Goal: Information Seeking & Learning: Learn about a topic

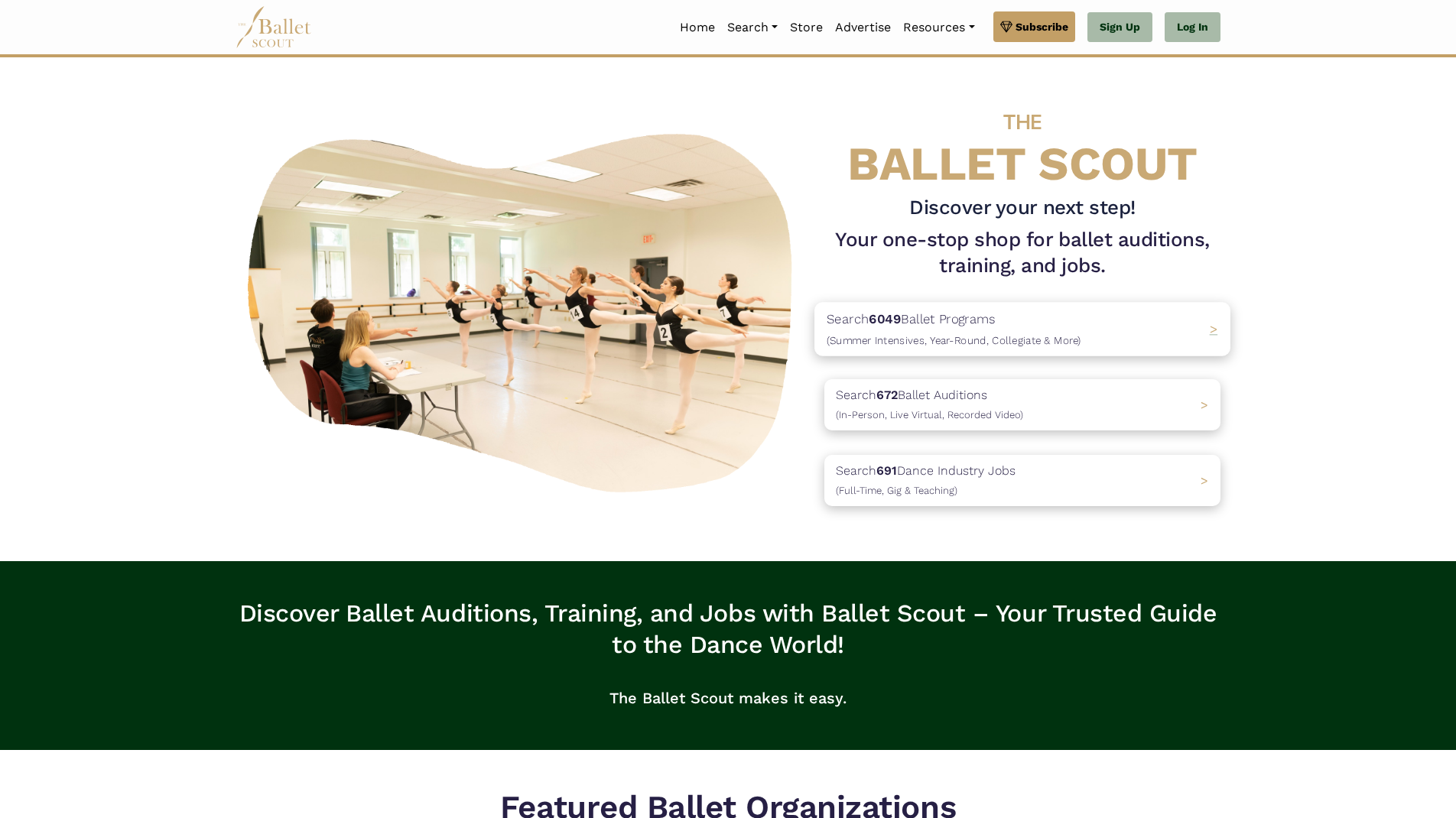
click at [1182, 331] on div "Search 6049 Ballet Programs (Summer Intensives, Year-Round, Collegiate & More) >" at bounding box center [1022, 329] width 416 height 54
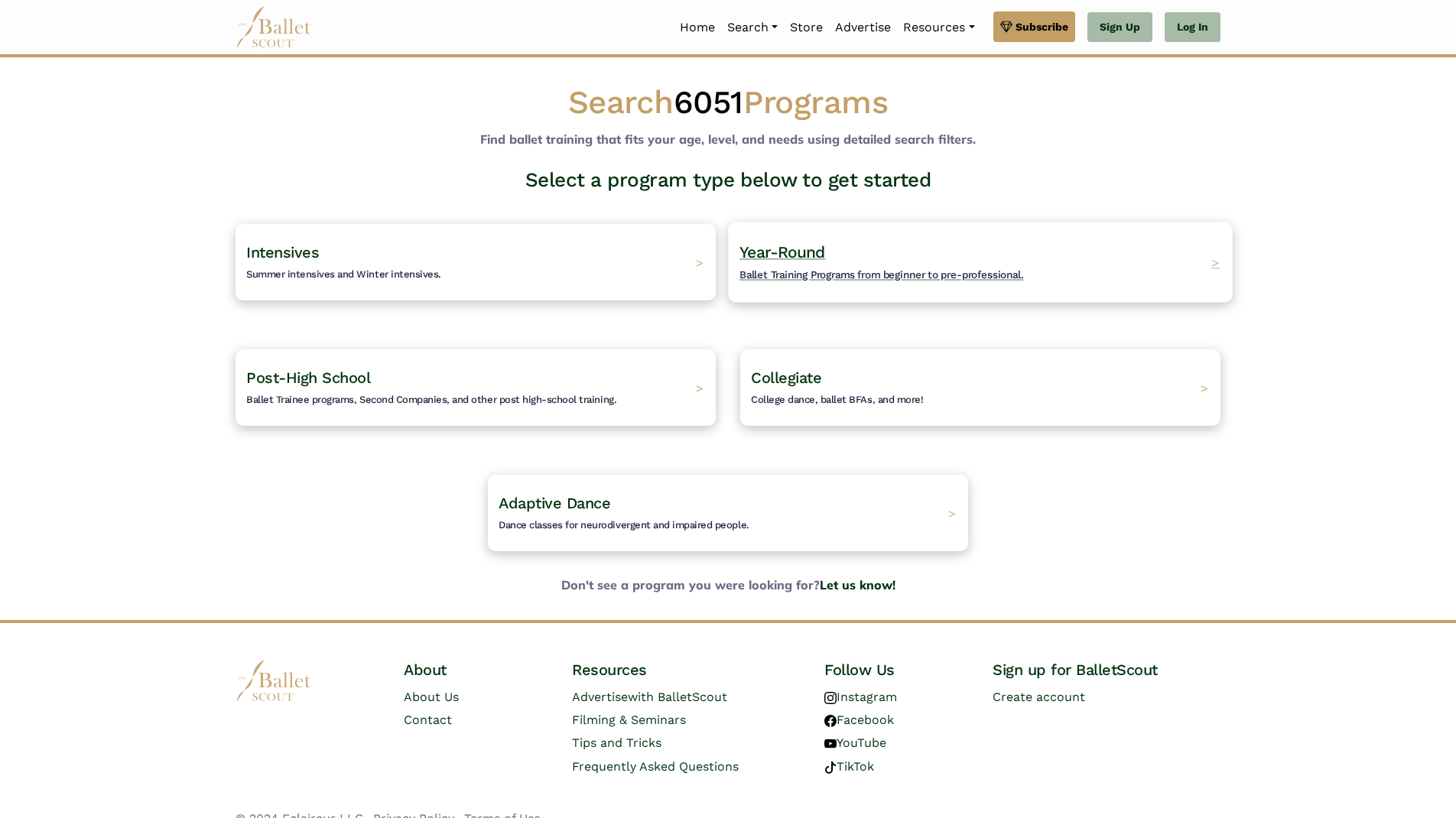
click at [1216, 266] on span ">" at bounding box center [1215, 262] width 8 height 16
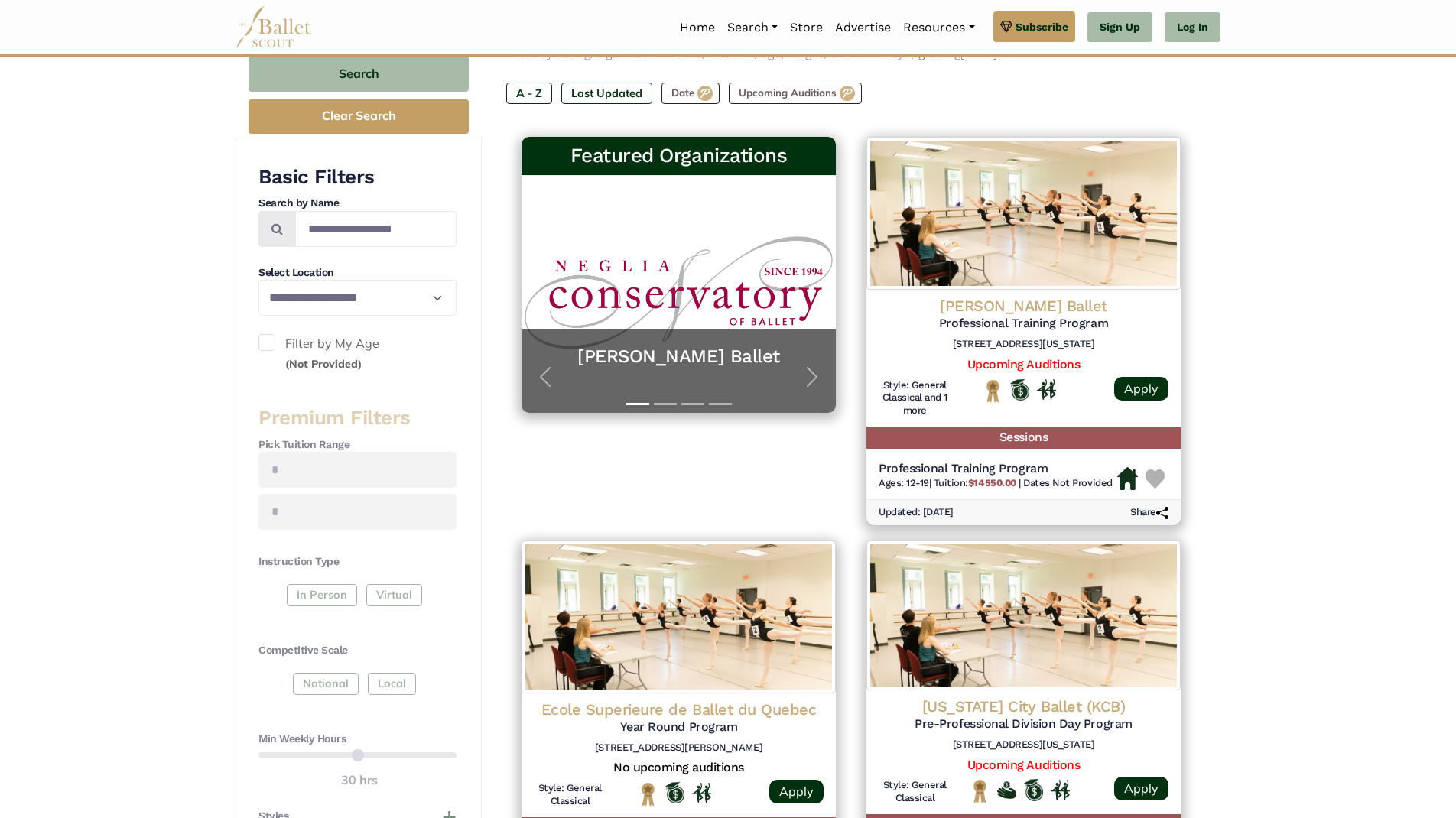
scroll to position [296, 0]
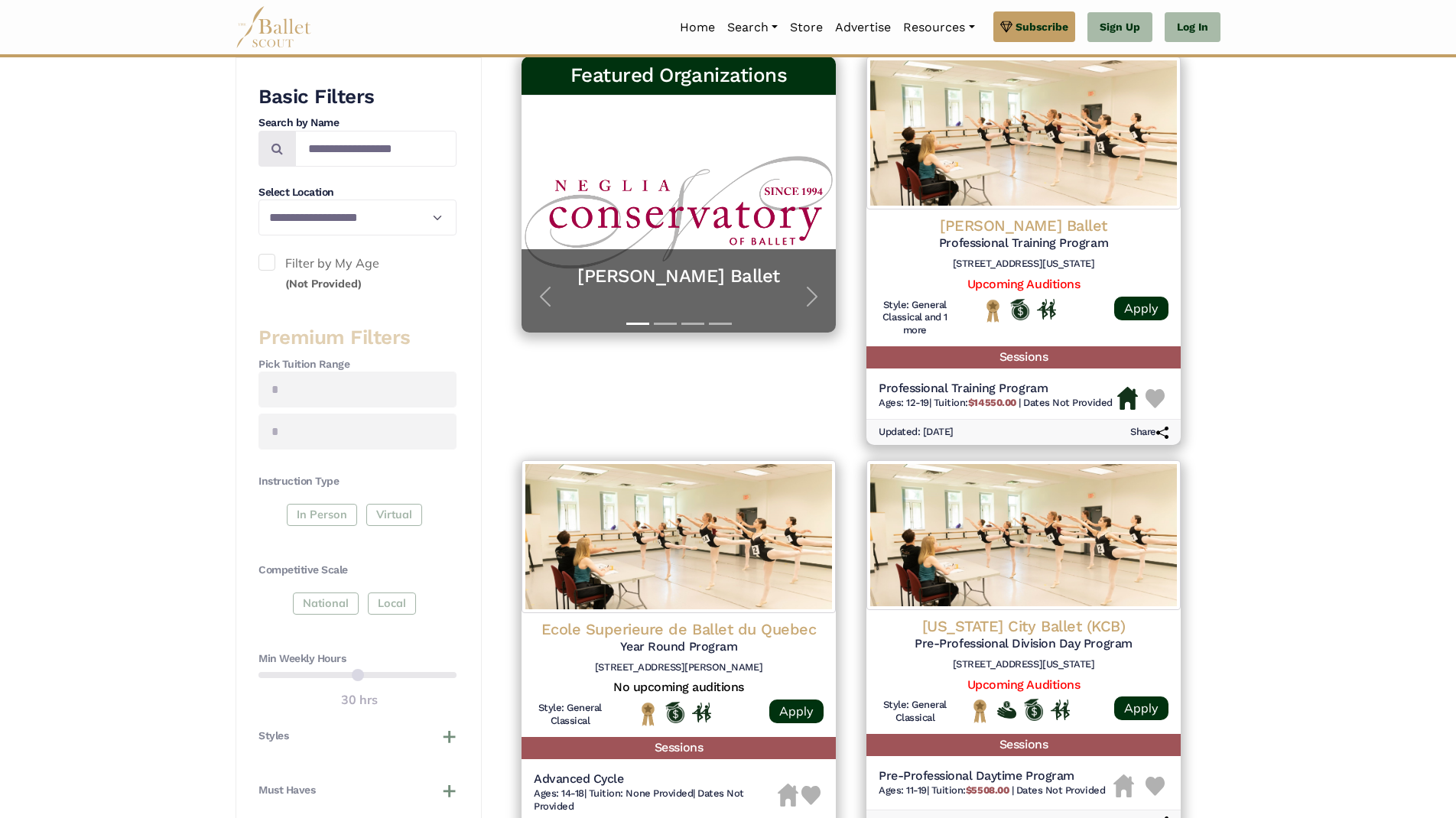
click at [326, 512] on div "In Person Virtual" at bounding box center [357, 517] width 198 height 27
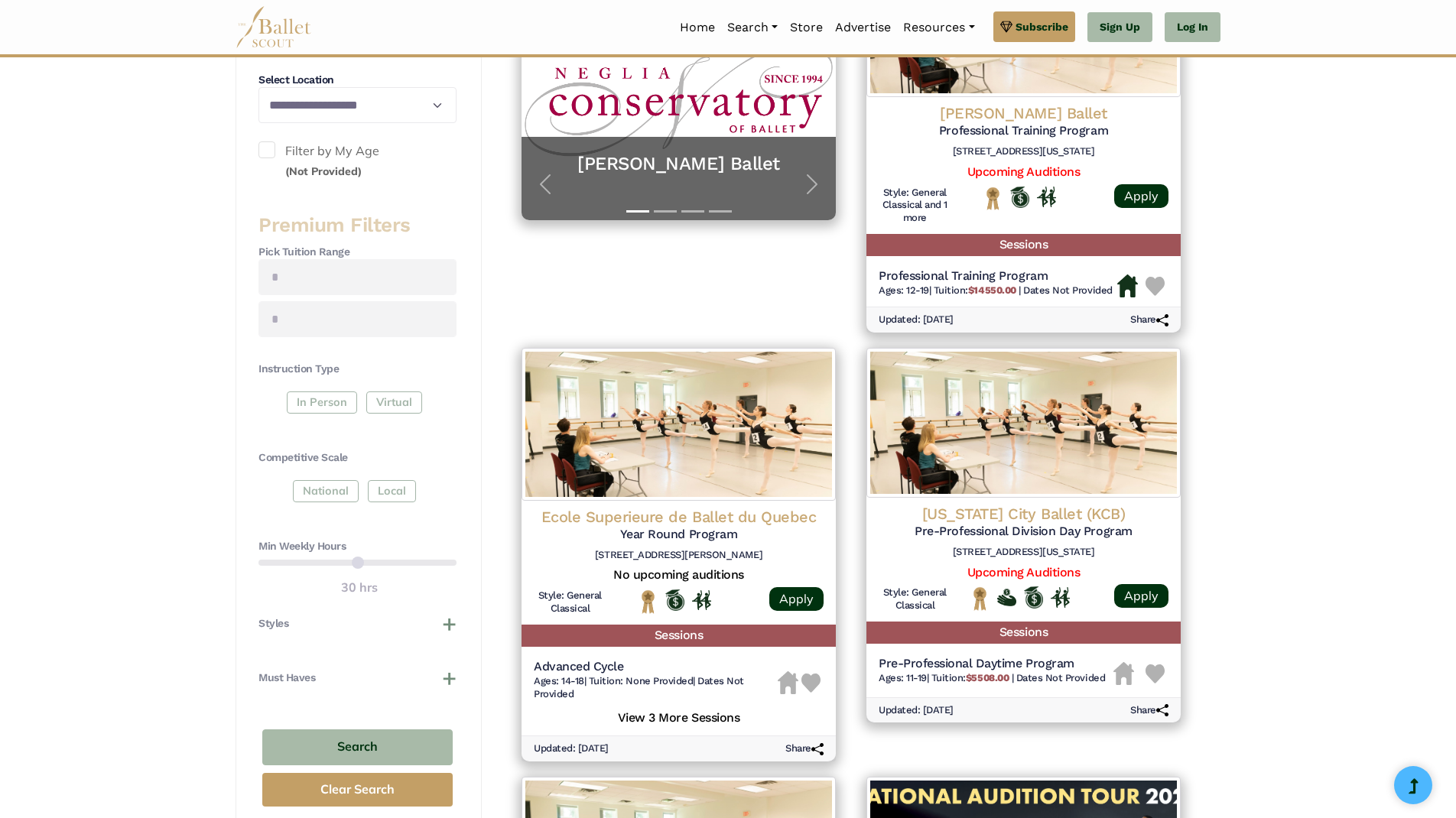
scroll to position [0, 0]
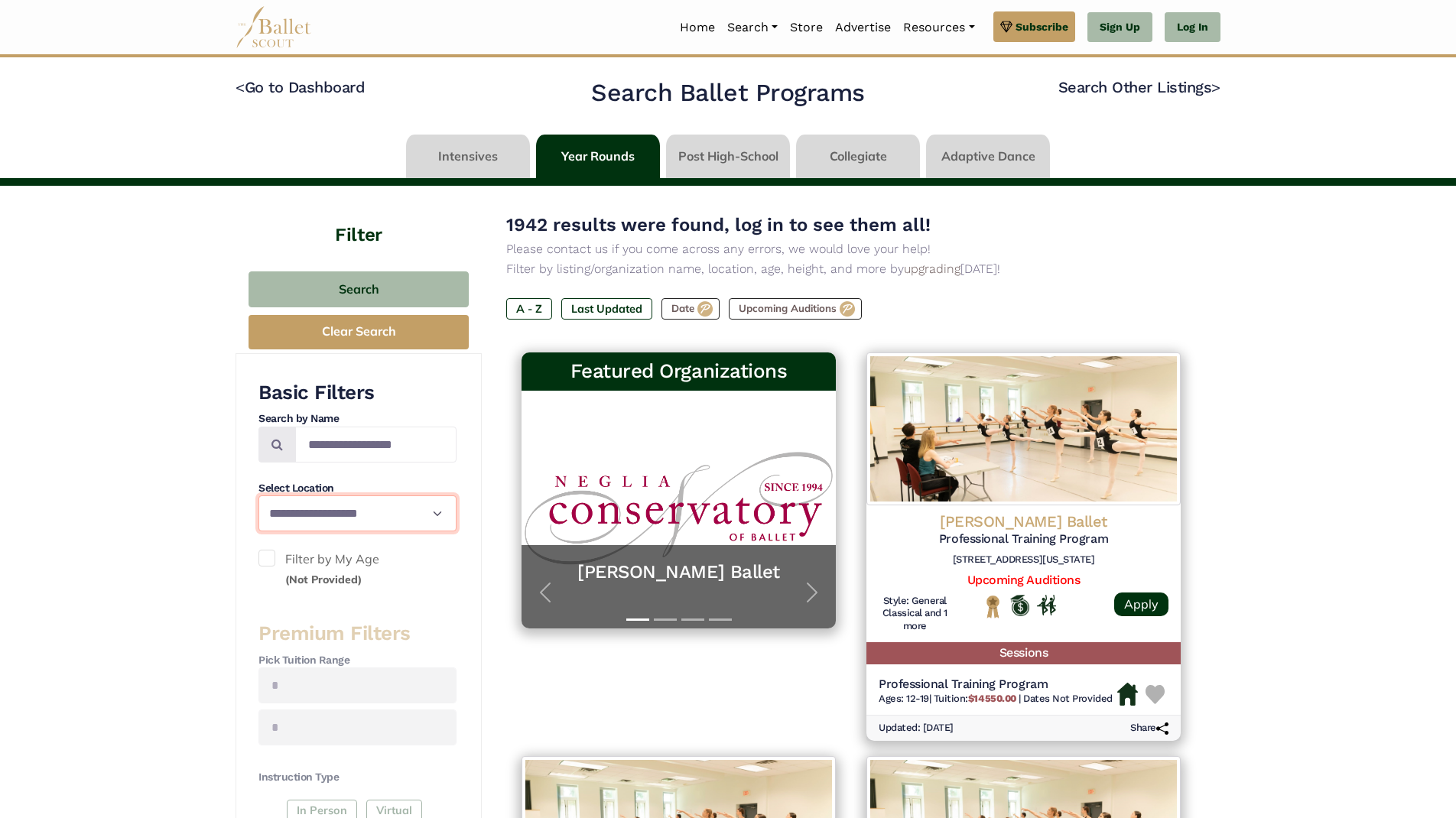
select select "**"
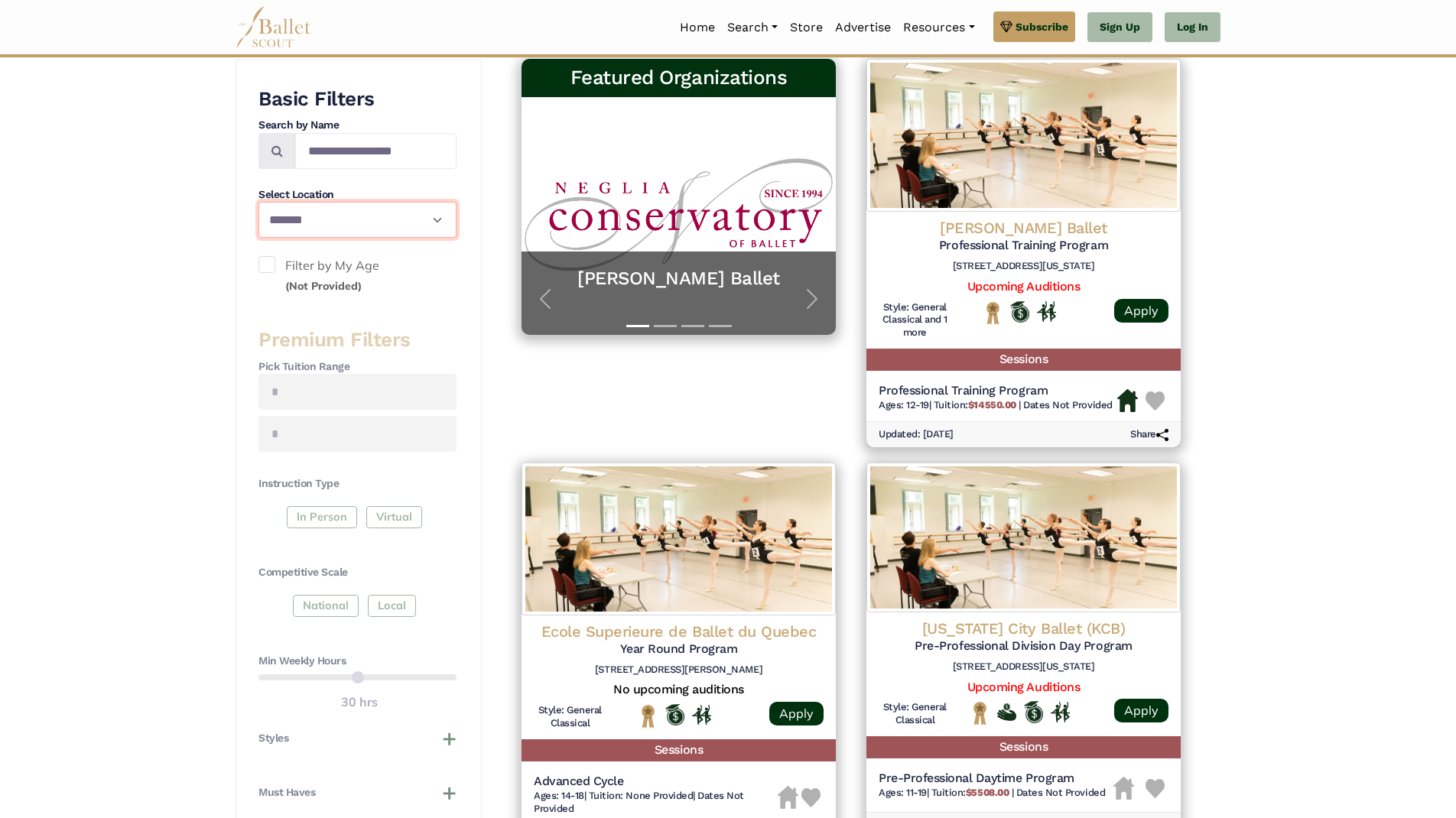
scroll to position [590, 0]
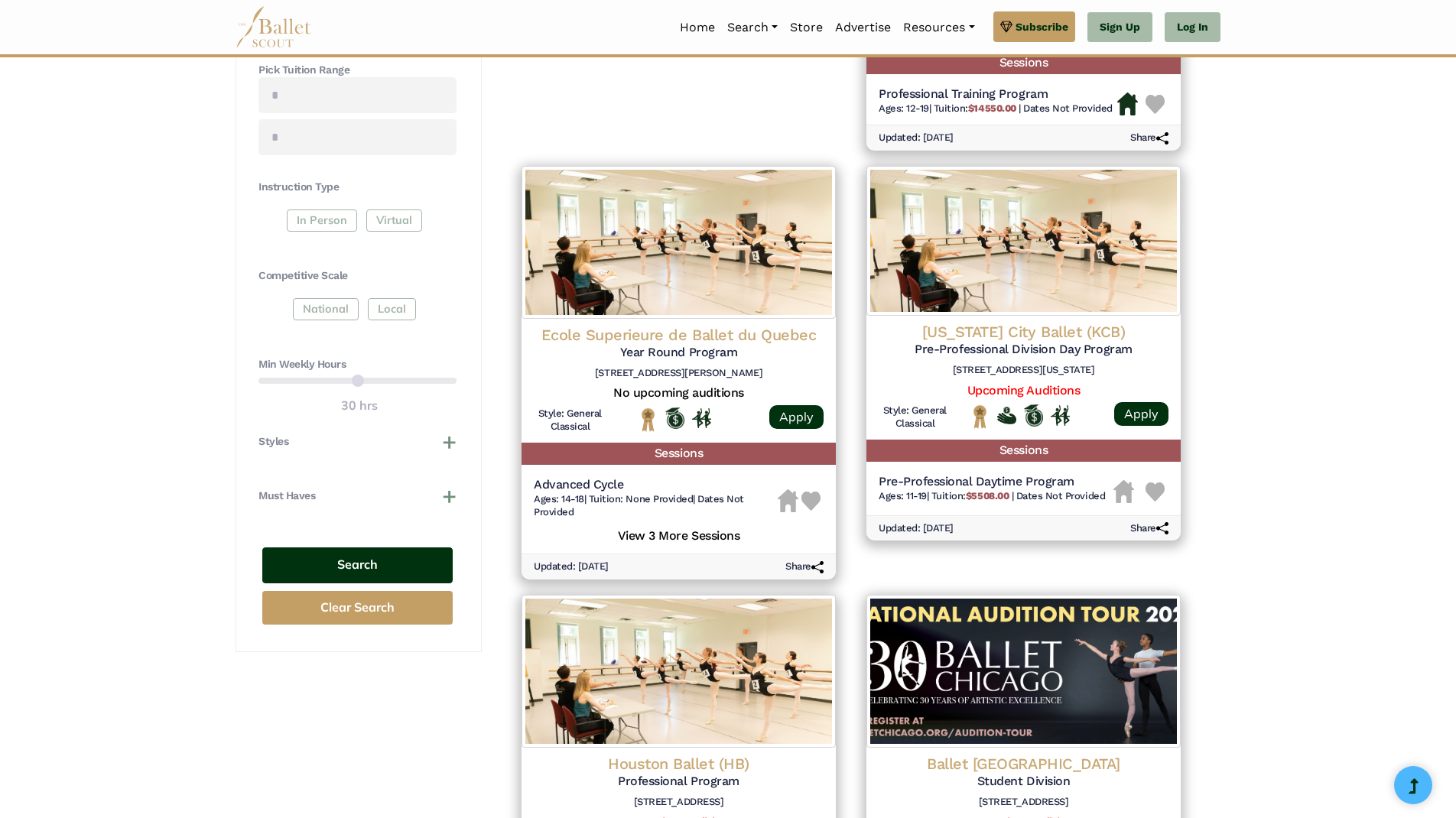
click at [394, 562] on button "Search" at bounding box center [357, 565] width 191 height 36
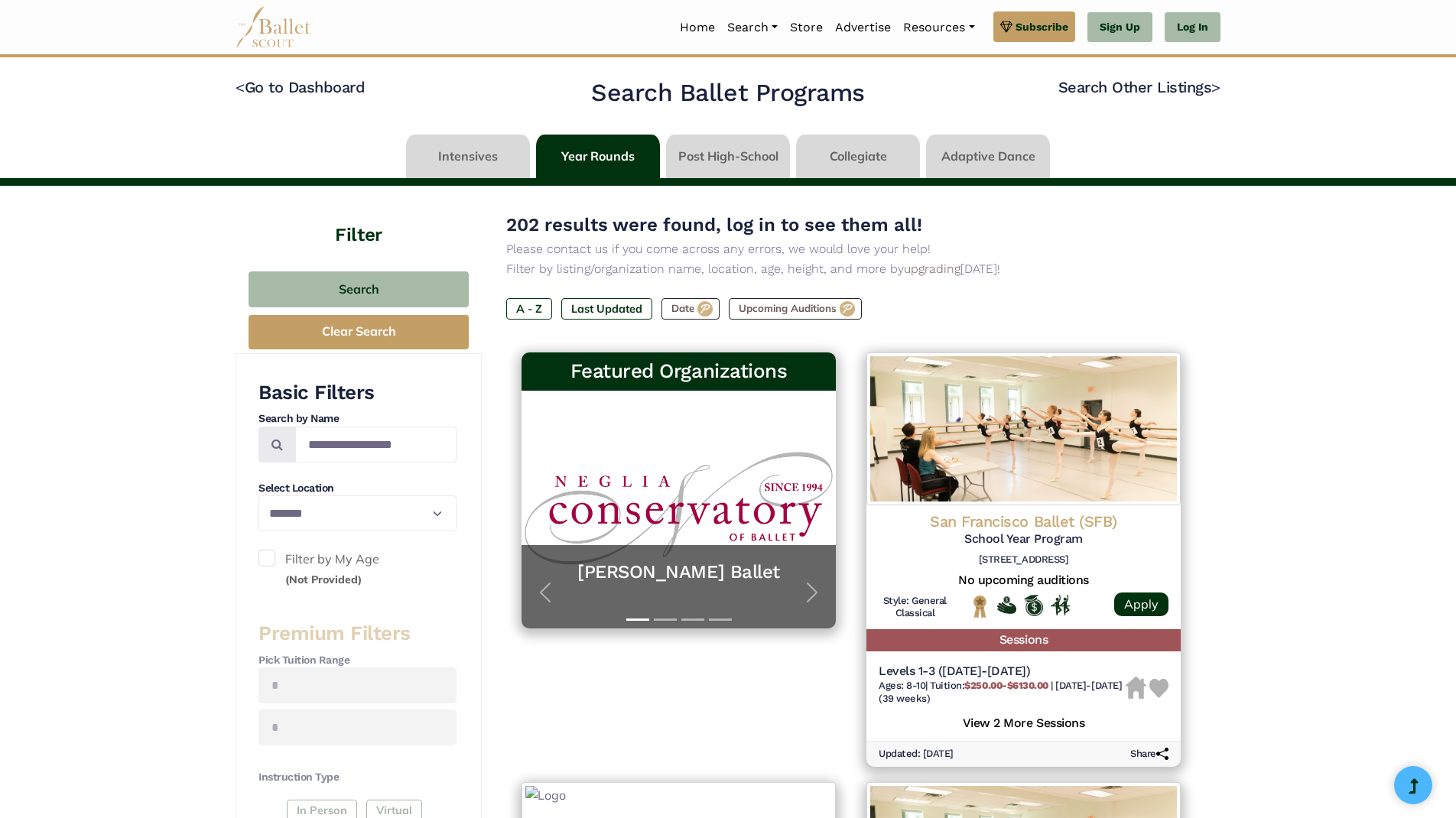
select select "**"
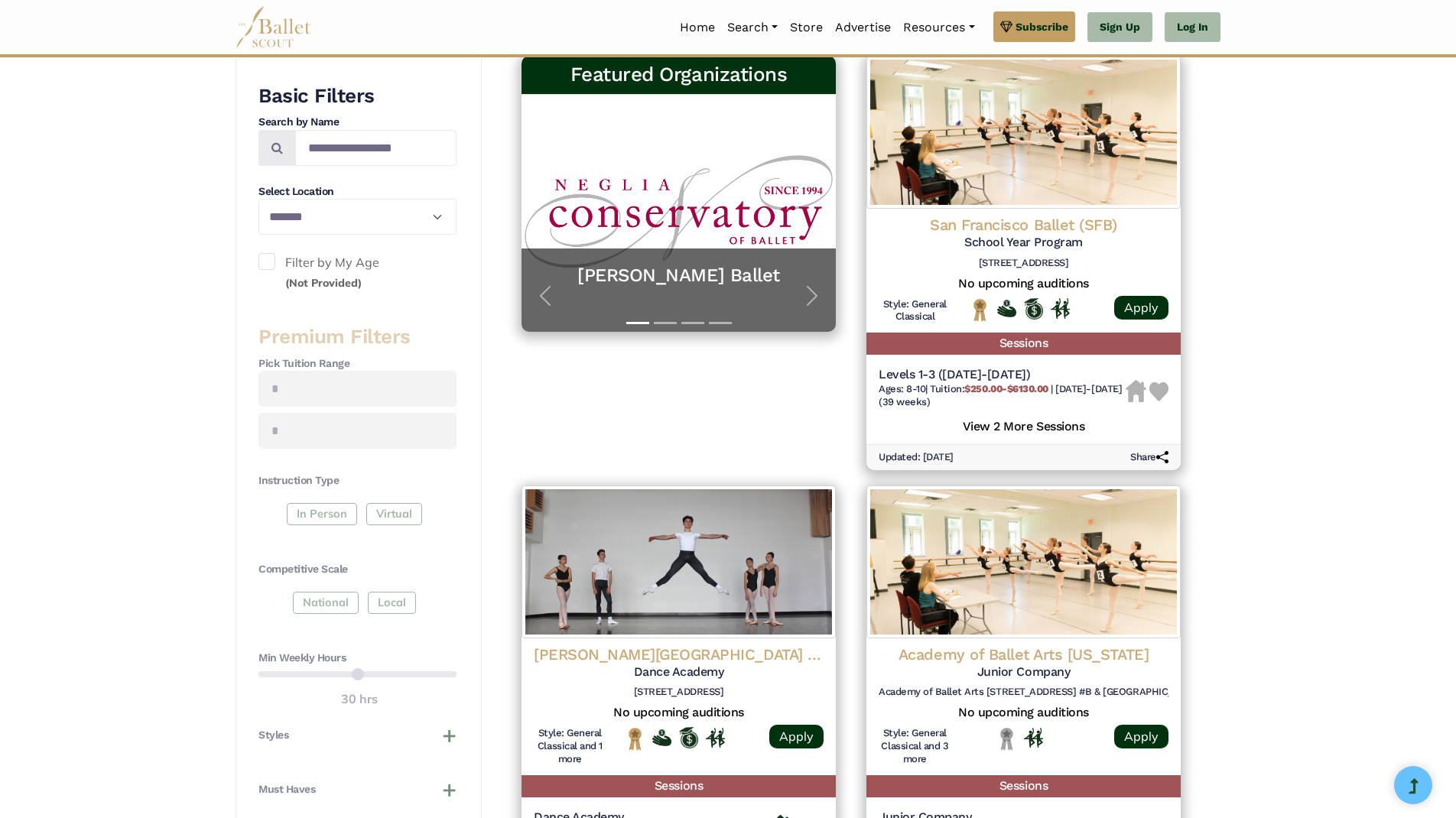
scroll to position [464, 0]
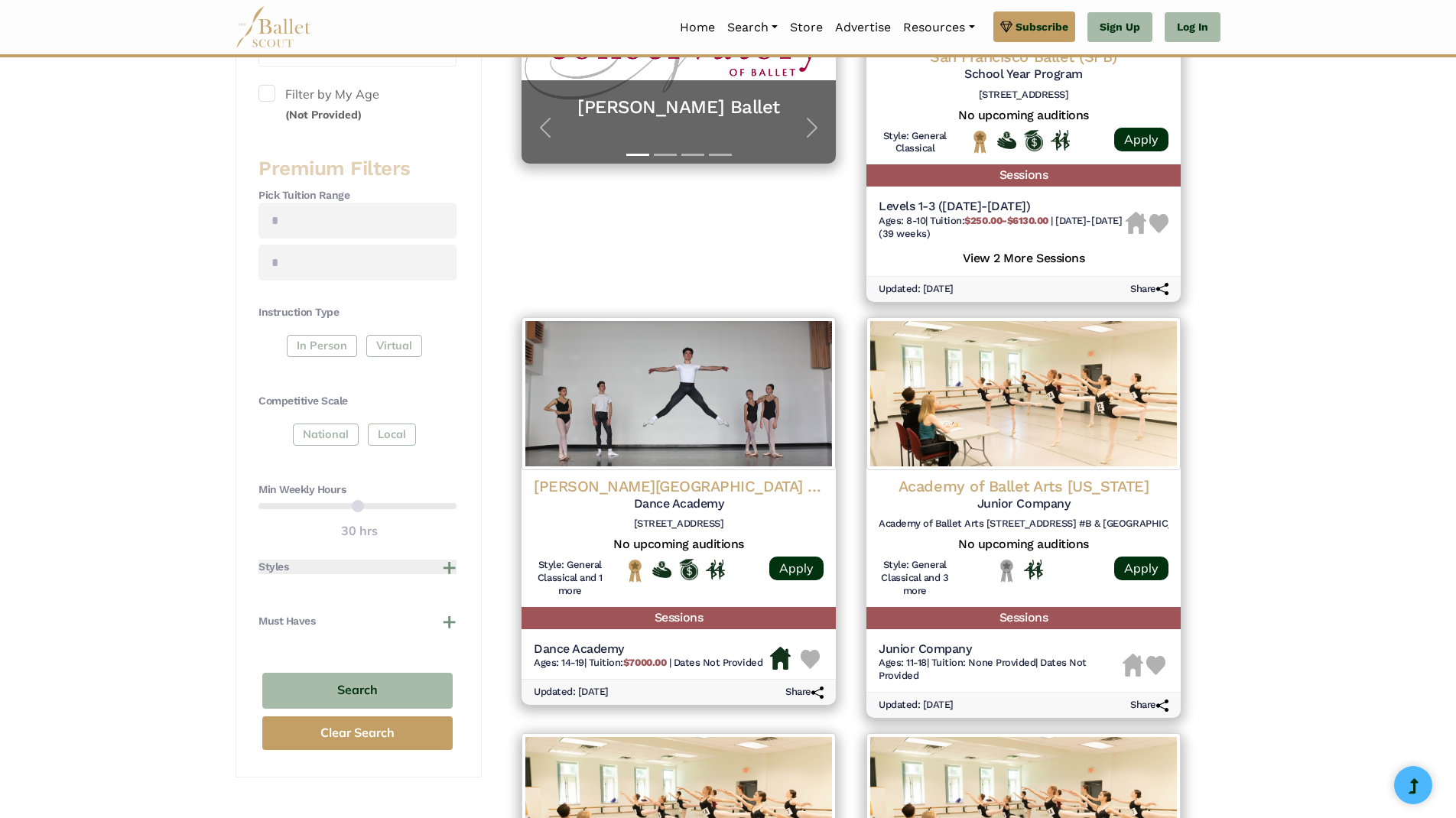
click at [452, 562] on button "Styles" at bounding box center [357, 566] width 198 height 15
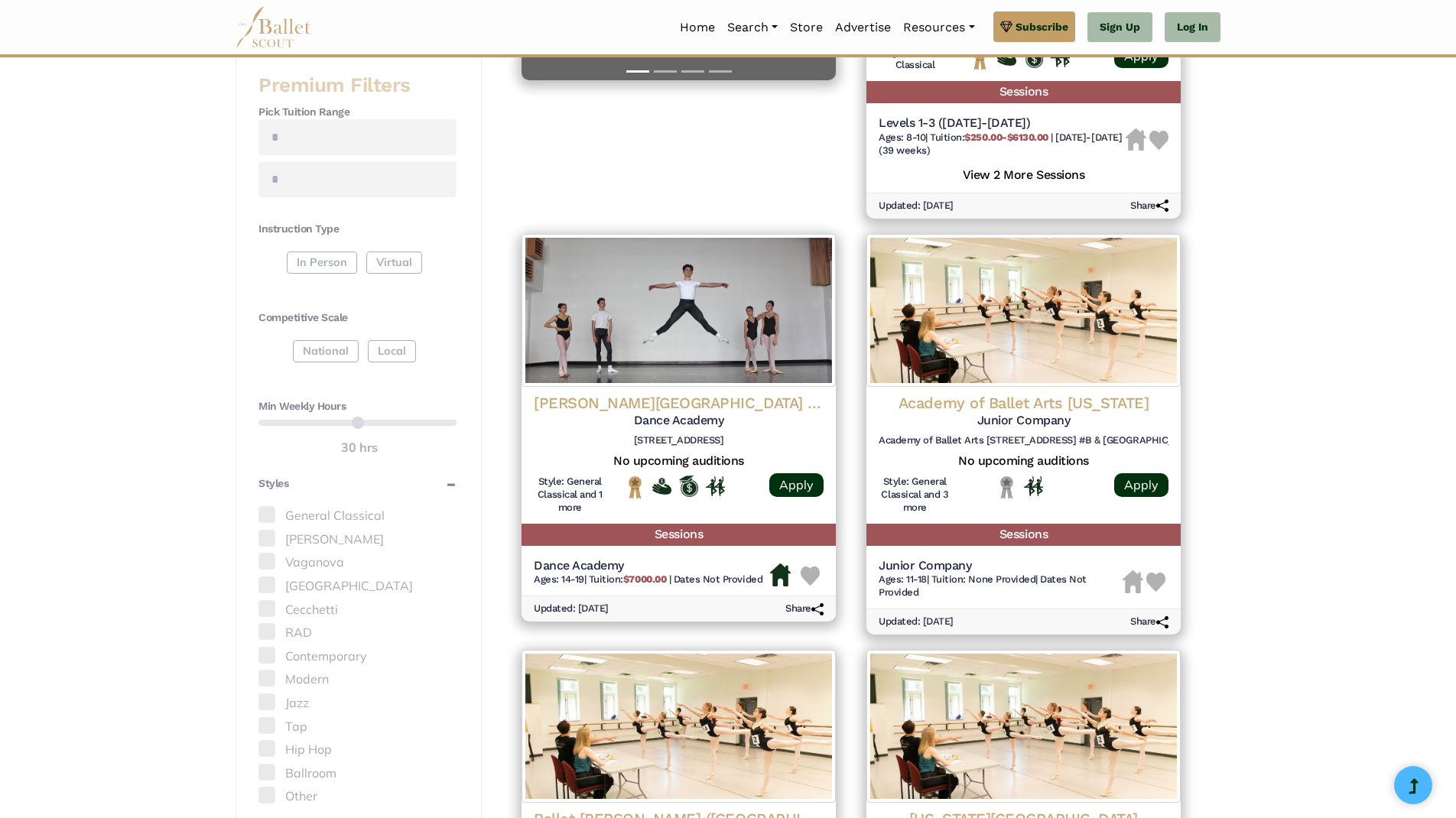
scroll to position [677, 0]
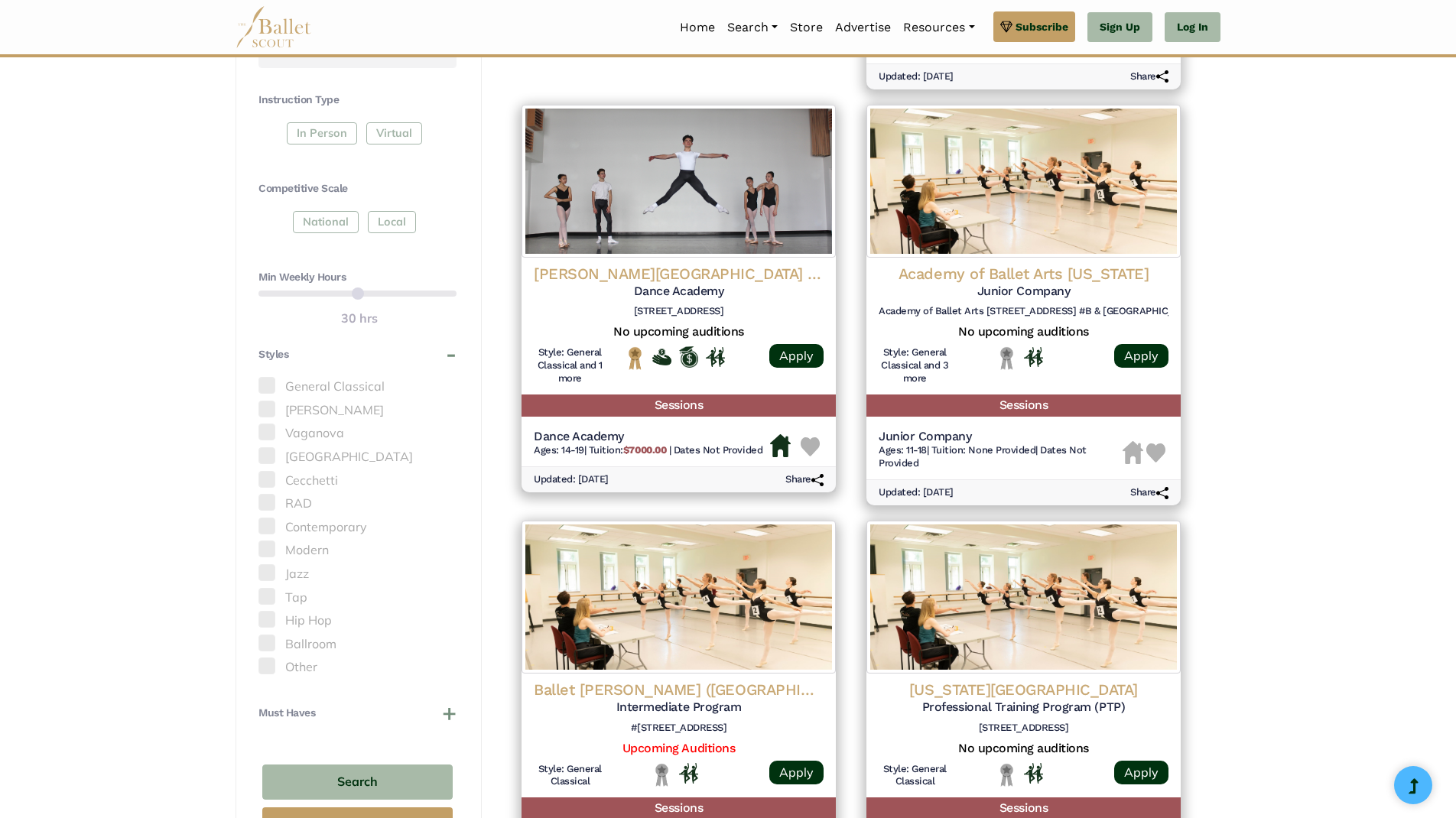
click at [267, 378] on span at bounding box center [266, 385] width 17 height 17
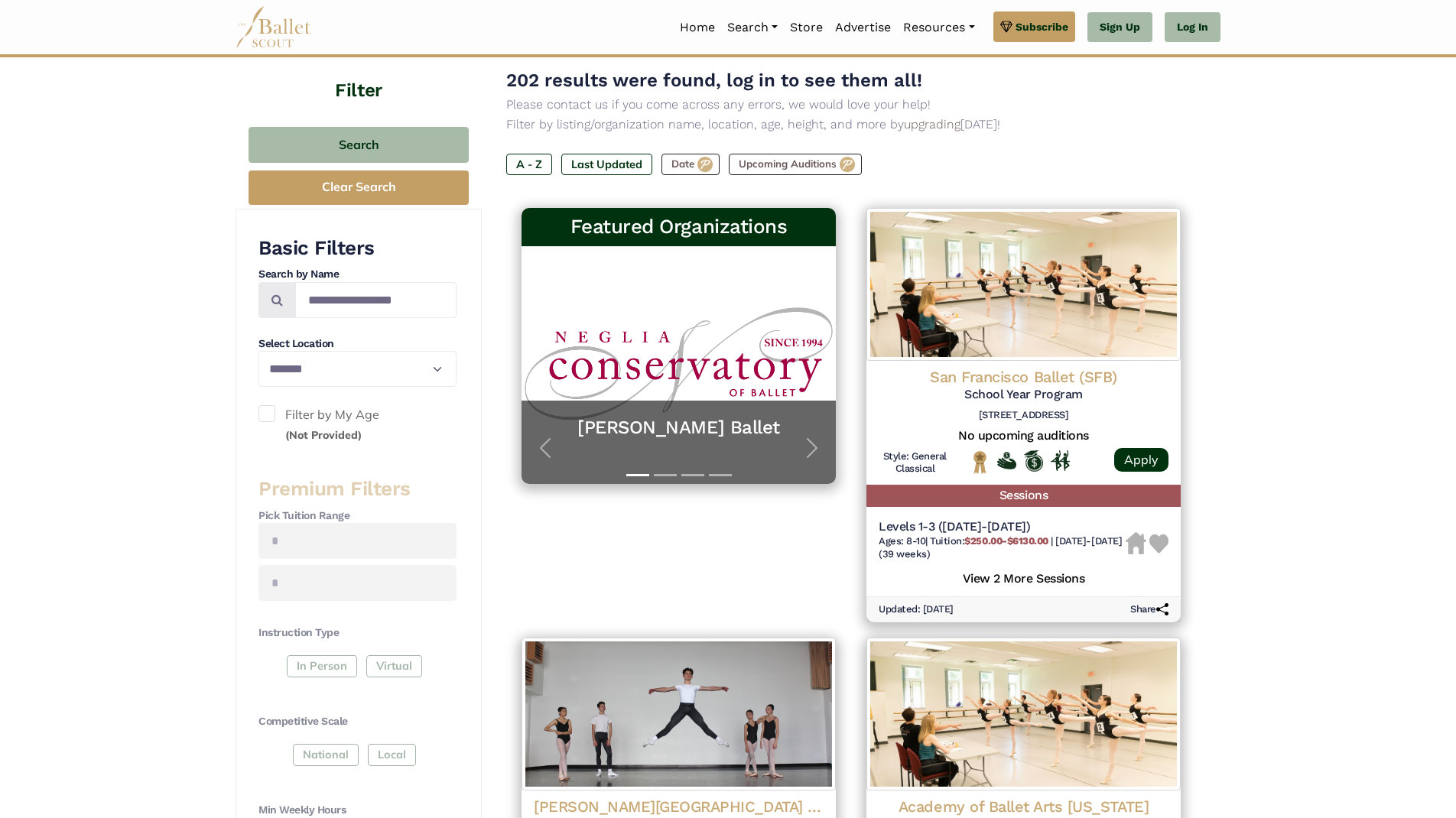
scroll to position [148, 0]
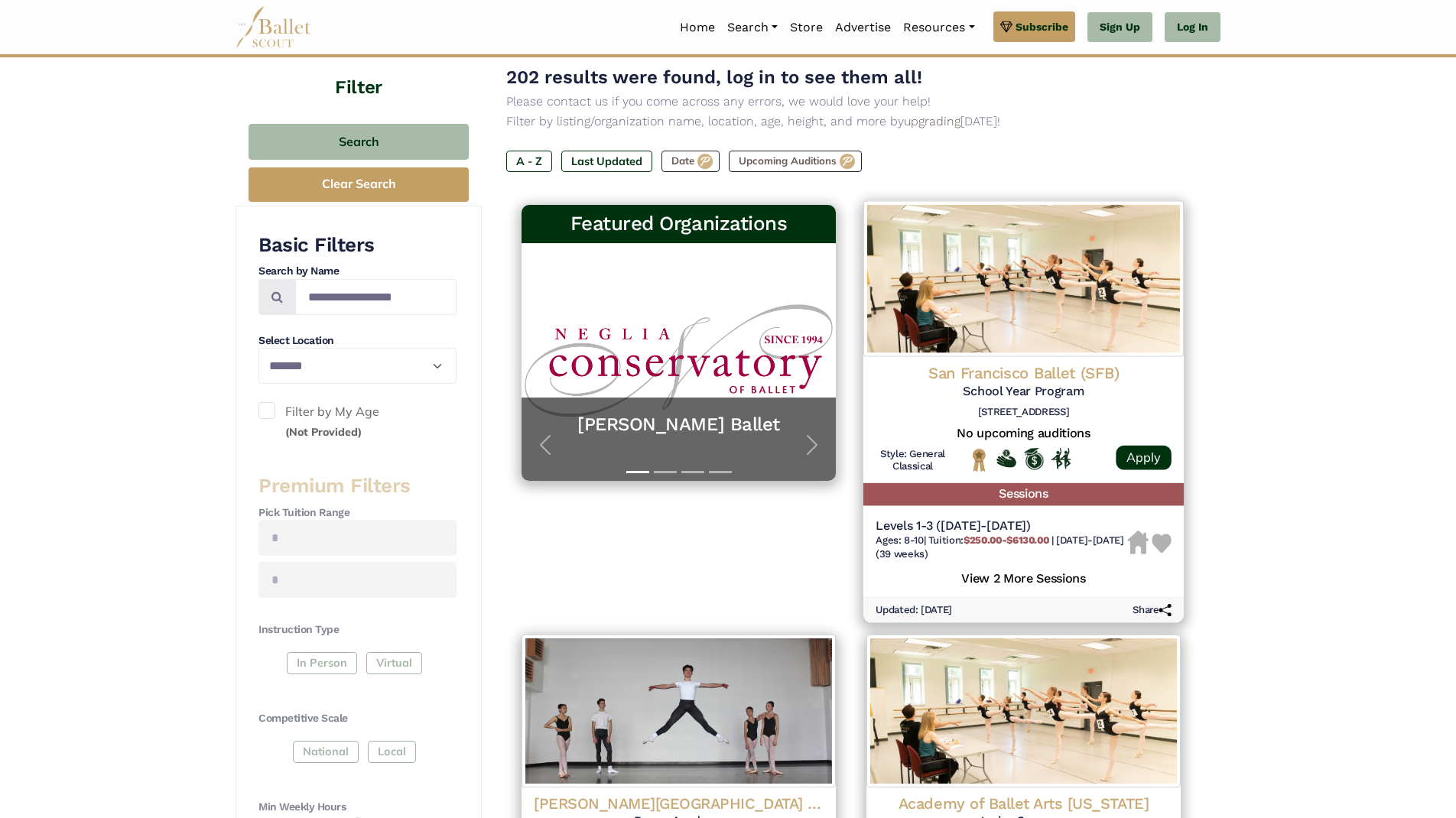
click at [1029, 571] on h5 "View 2 More Sessions" at bounding box center [1023, 577] width 296 height 20
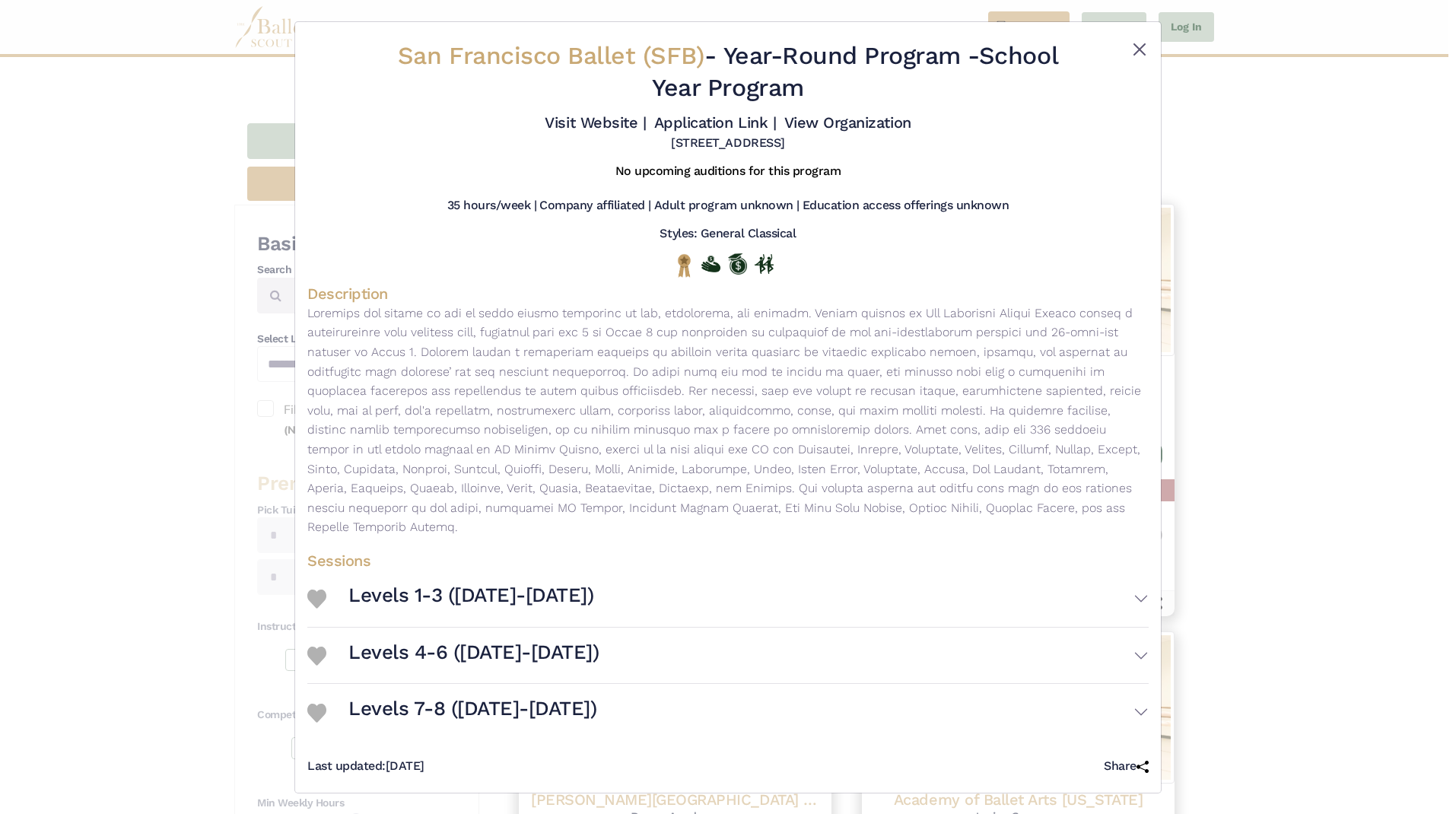
click at [1142, 48] on button "Close" at bounding box center [1139, 49] width 18 height 18
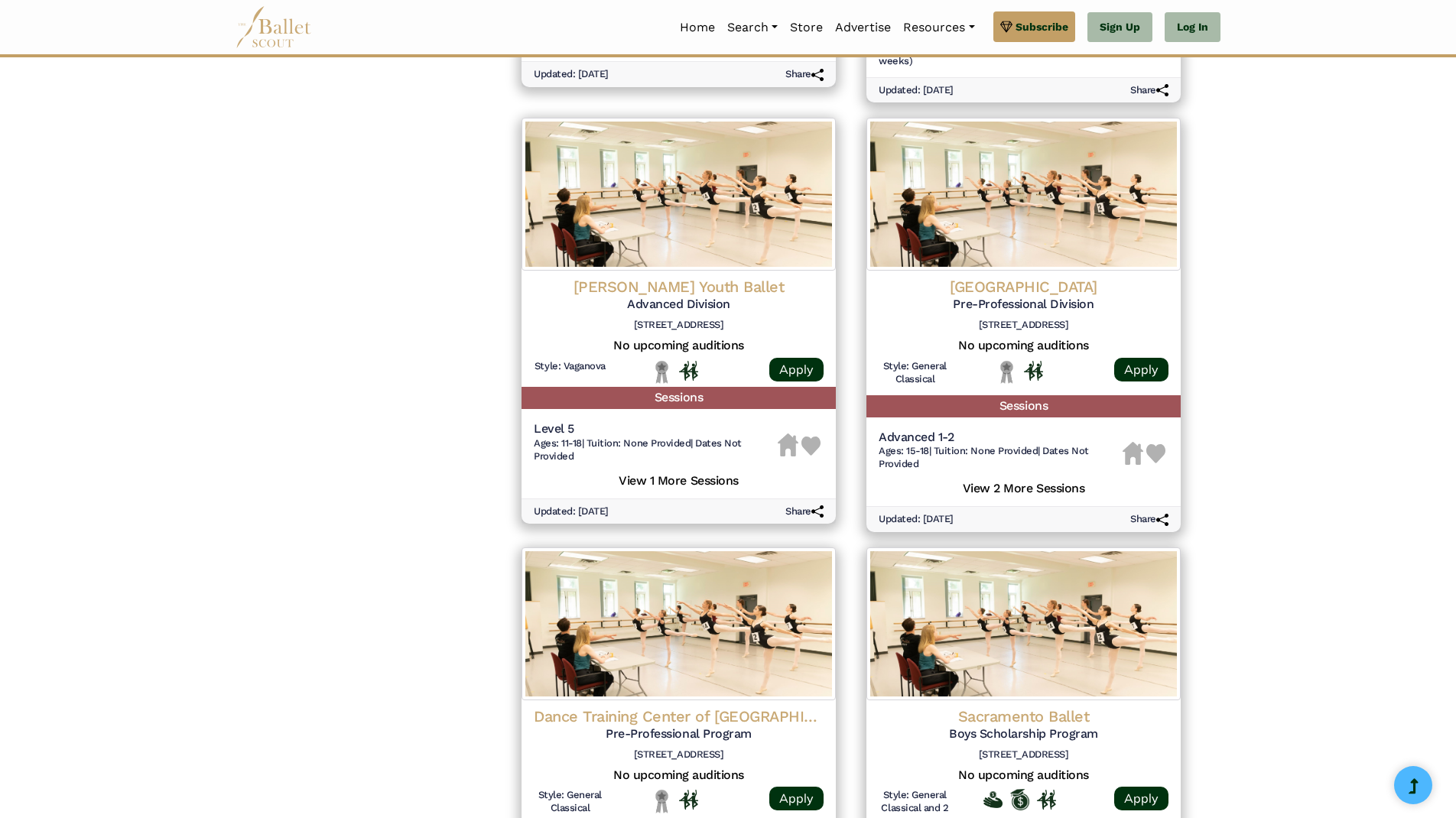
scroll to position [1765, 0]
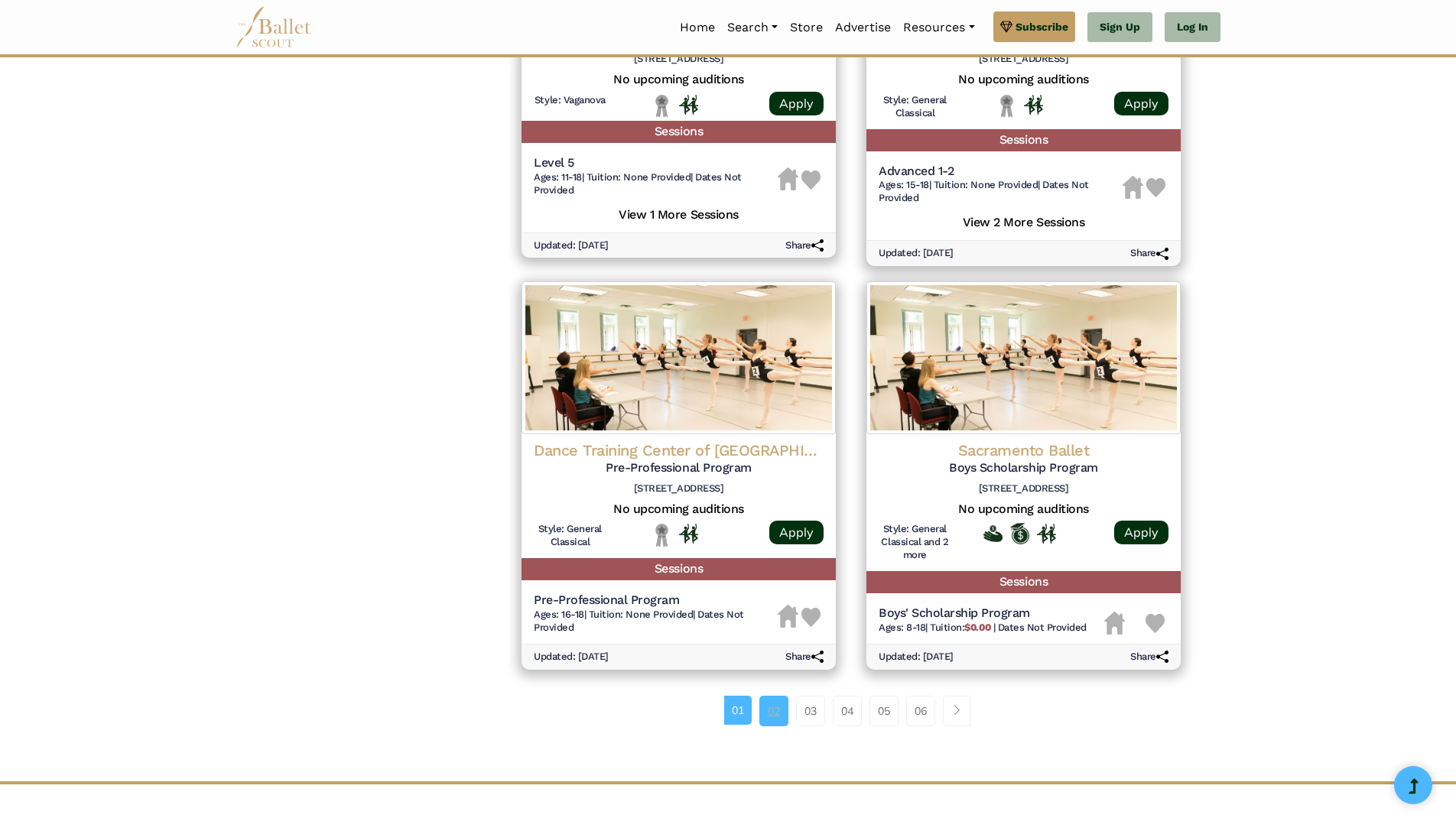
click at [769, 695] on link "02" at bounding box center [773, 710] width 29 height 31
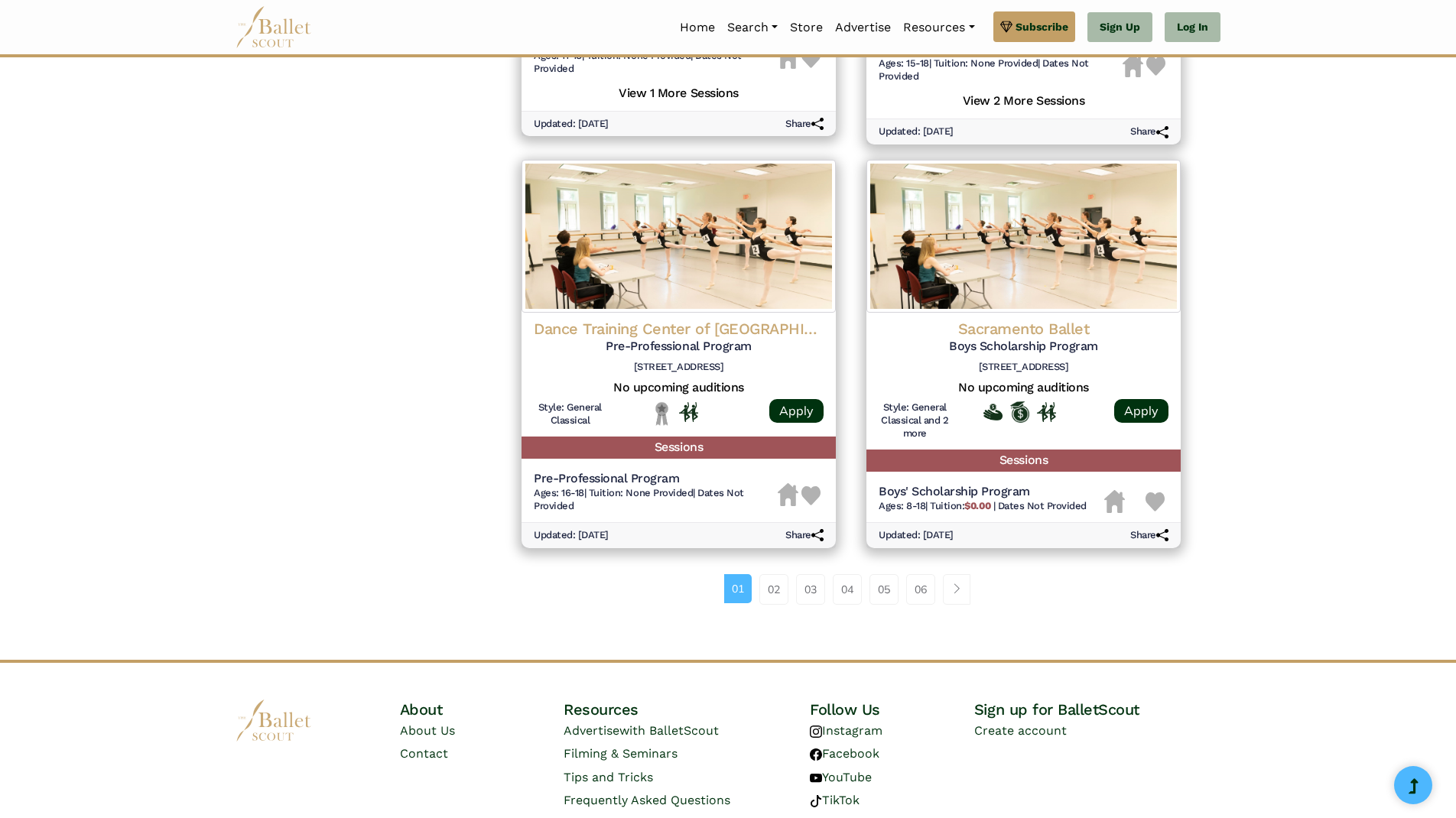
scroll to position [1740, 0]
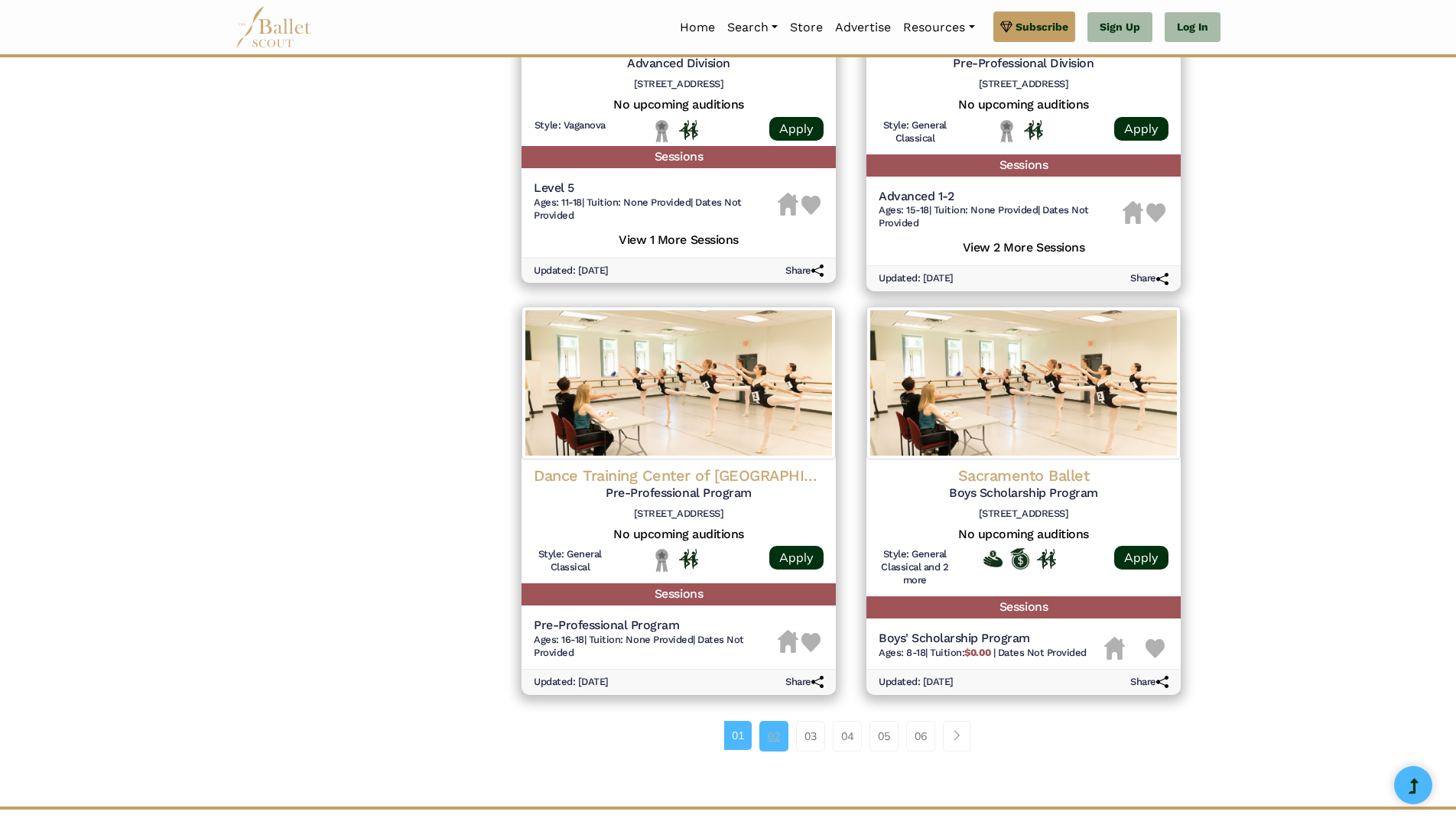
click at [773, 721] on link "02" at bounding box center [773, 736] width 29 height 31
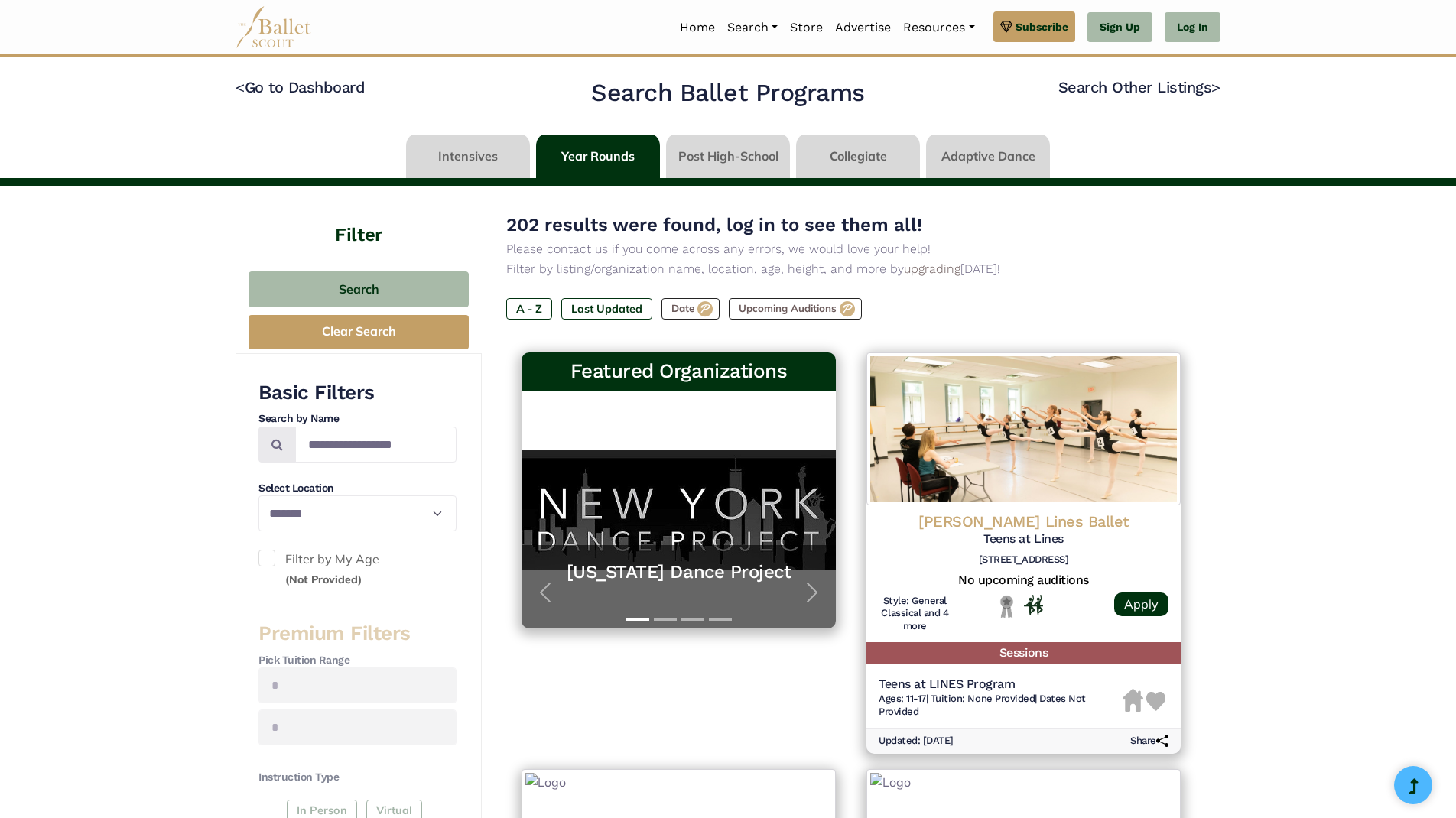
select select "**"
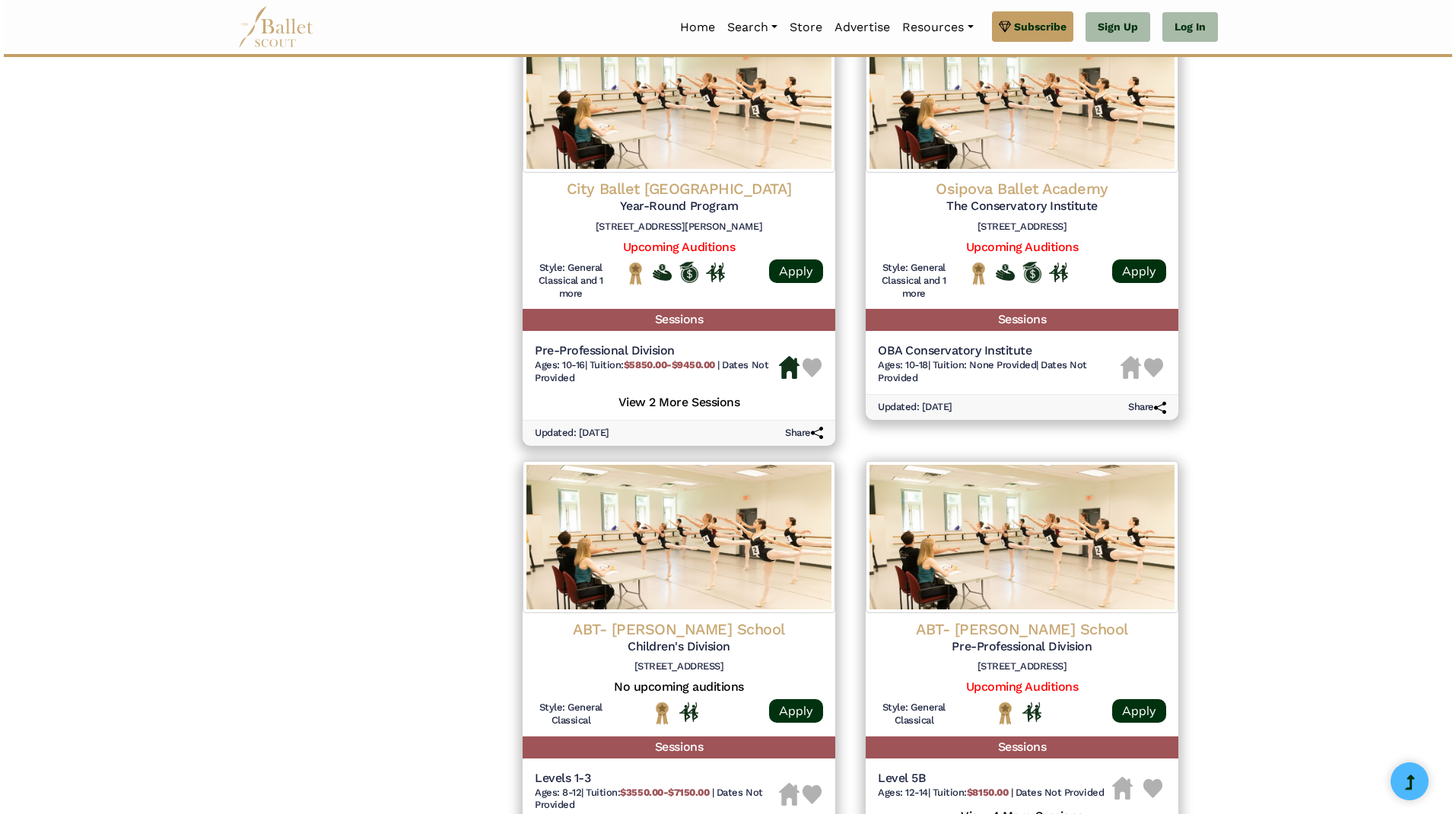
scroll to position [1446, 0]
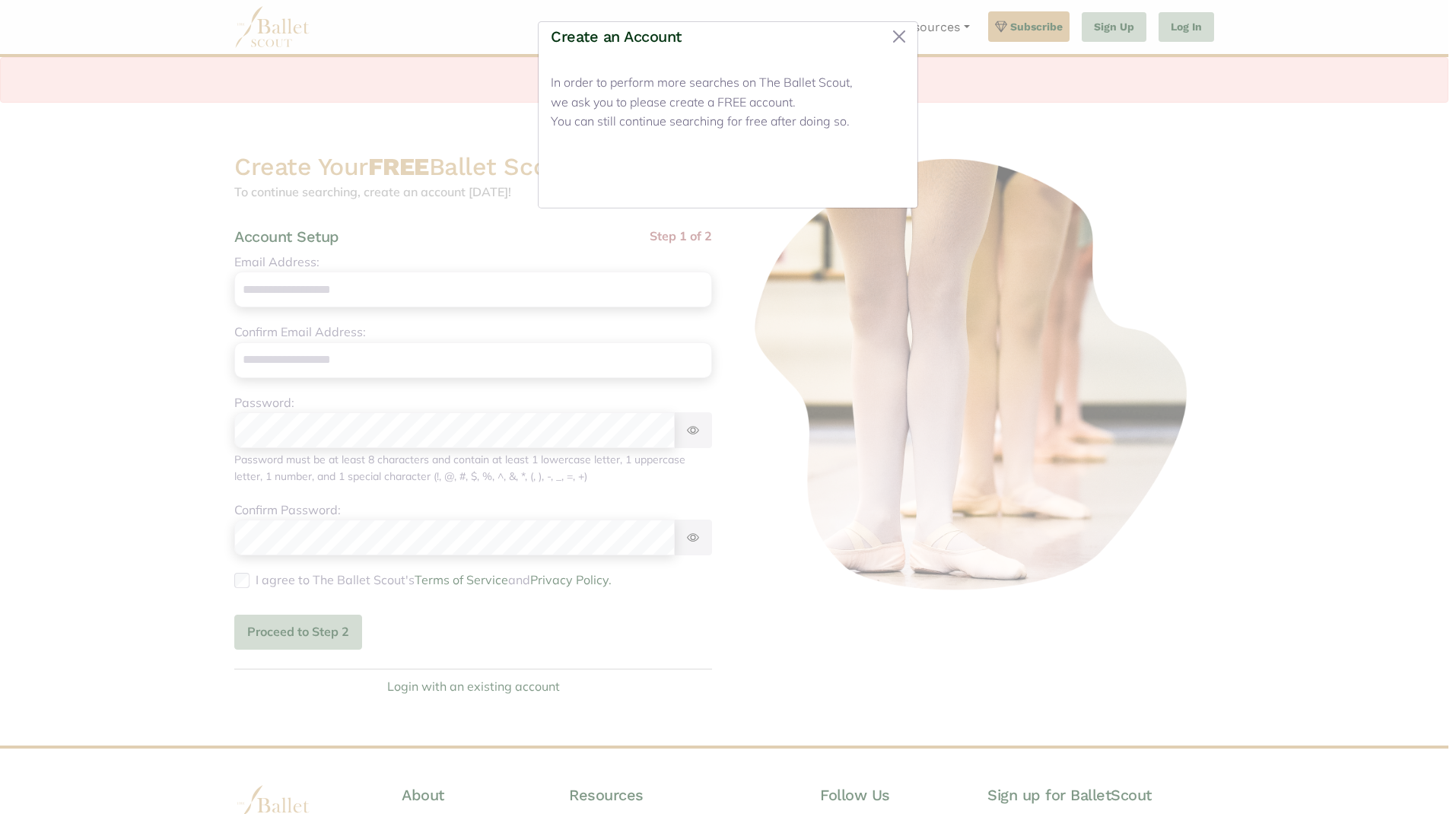
click at [878, 174] on button "Close" at bounding box center [876, 178] width 57 height 36
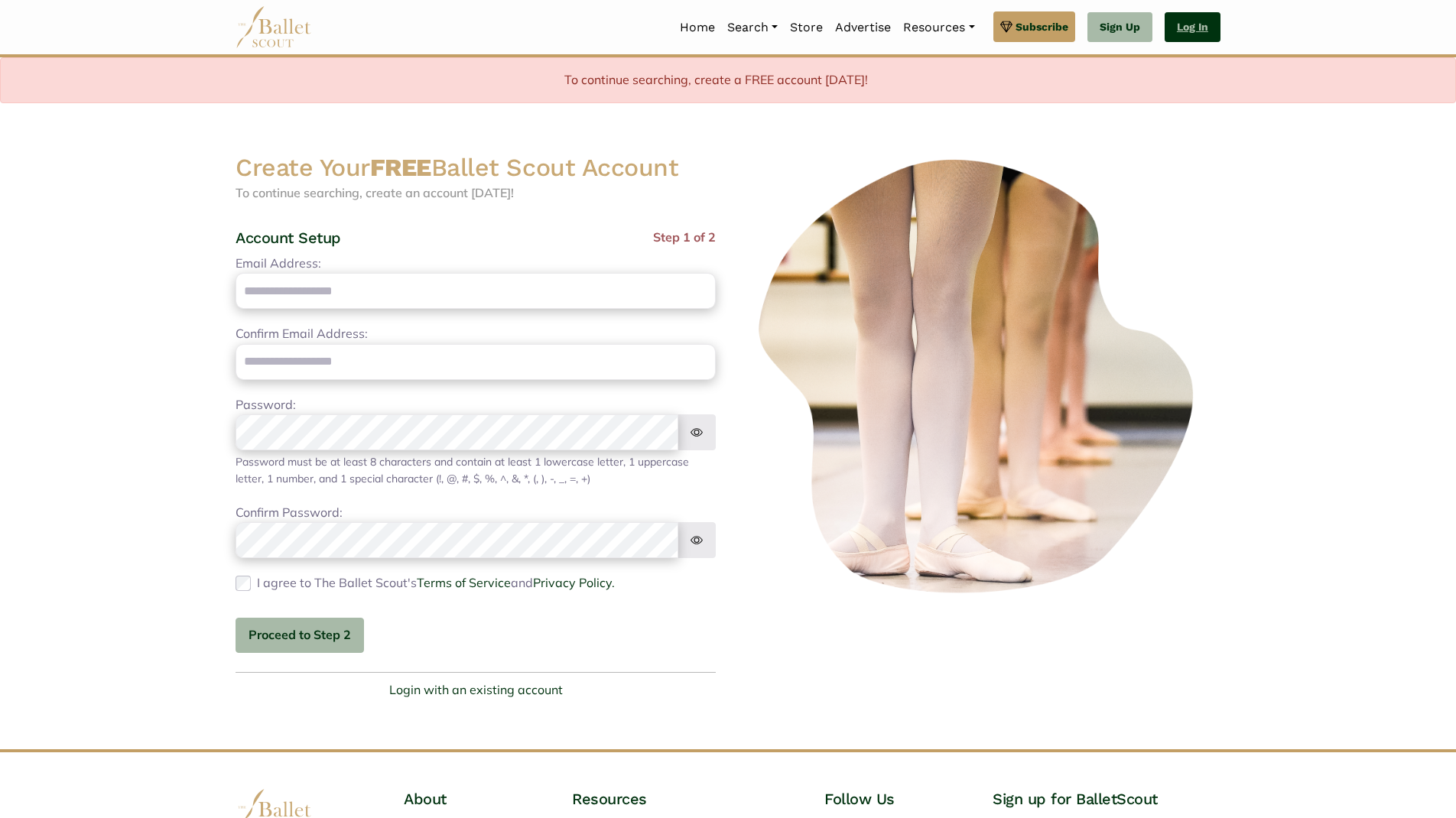
click at [1179, 24] on link "Log In" at bounding box center [1191, 27] width 55 height 31
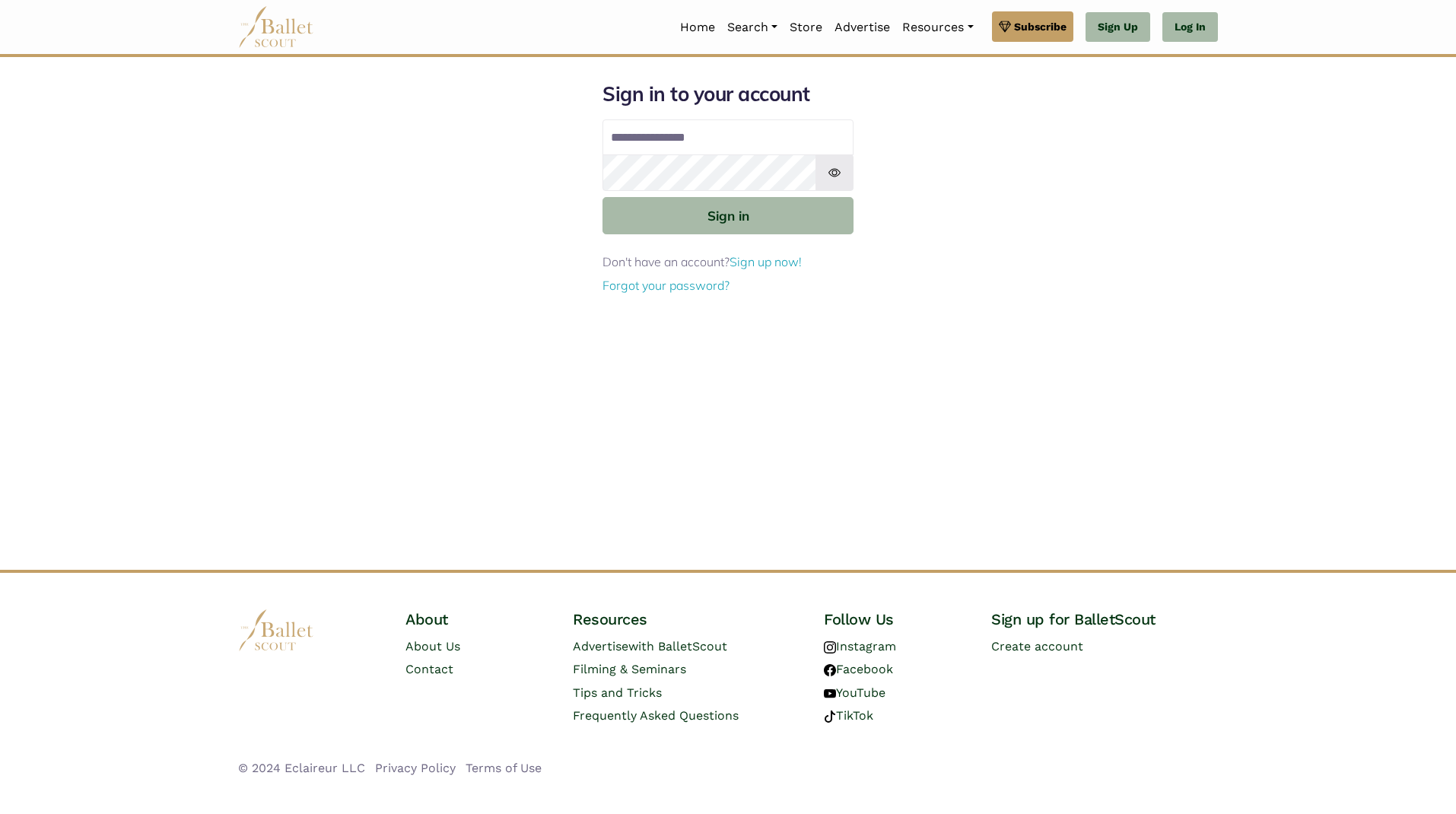
type input "**********"
click at [770, 219] on button "Sign in" at bounding box center [728, 215] width 251 height 38
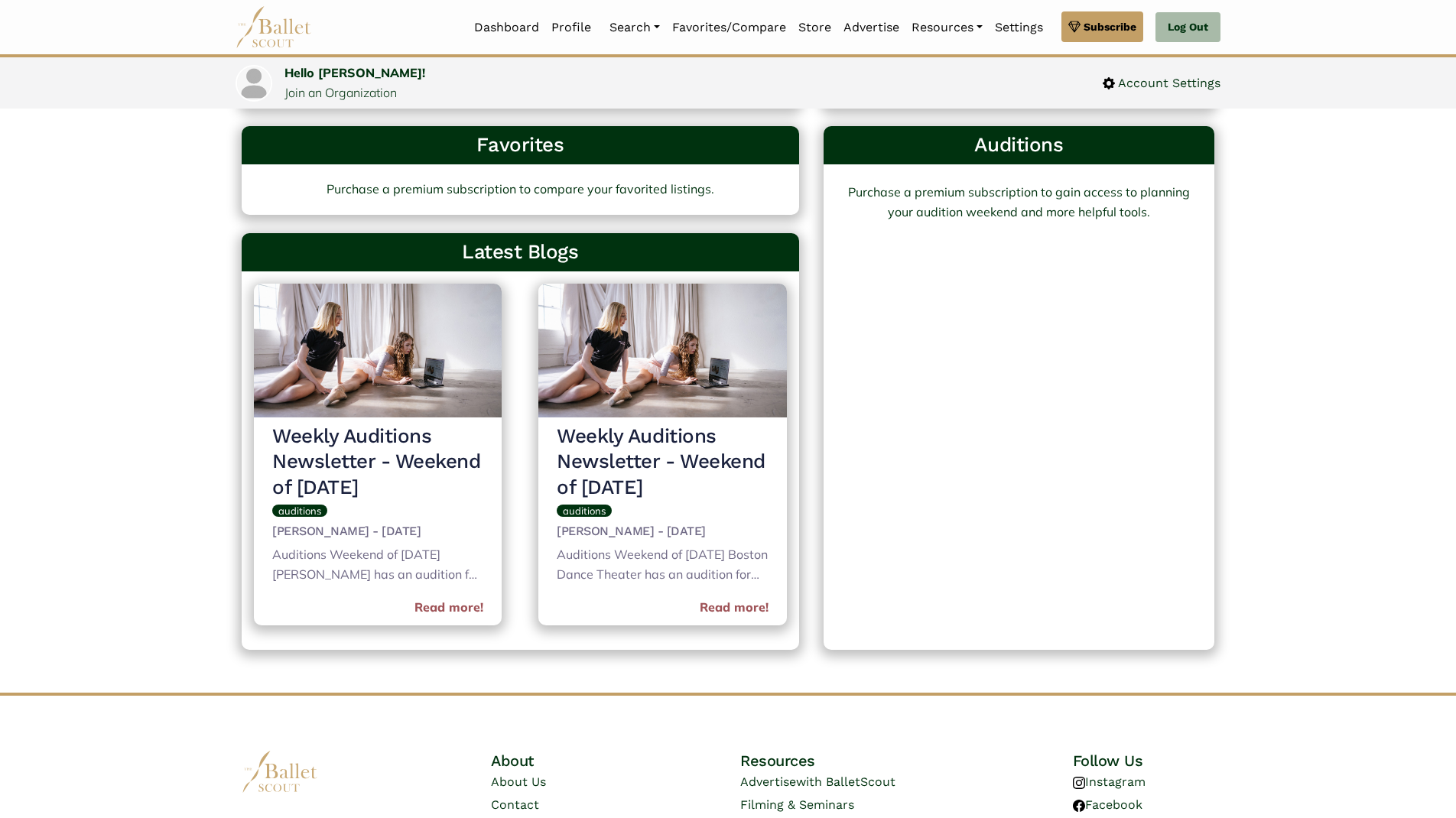
scroll to position [557, 0]
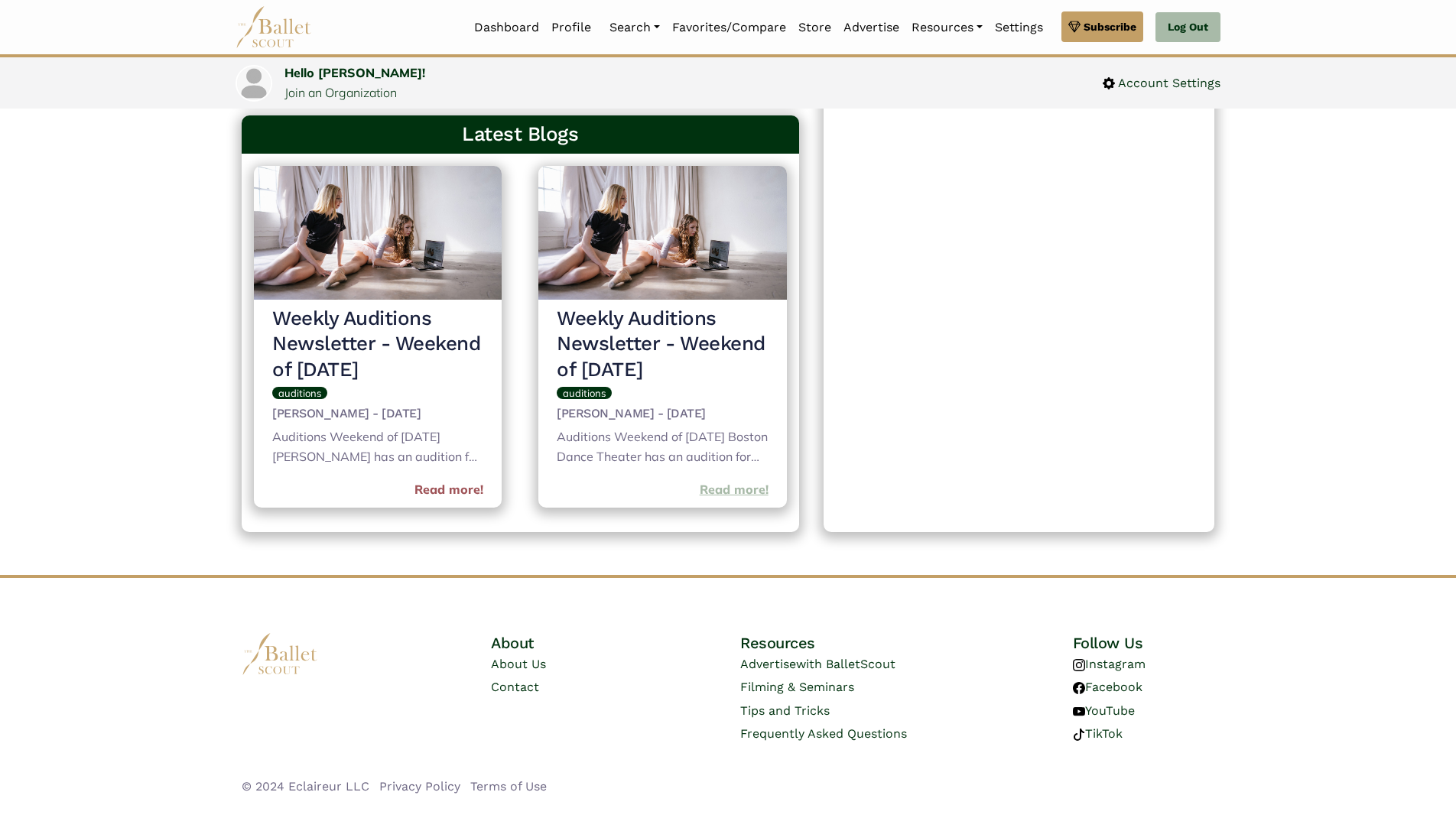
click at [761, 480] on link "Read more!" at bounding box center [734, 489] width 69 height 20
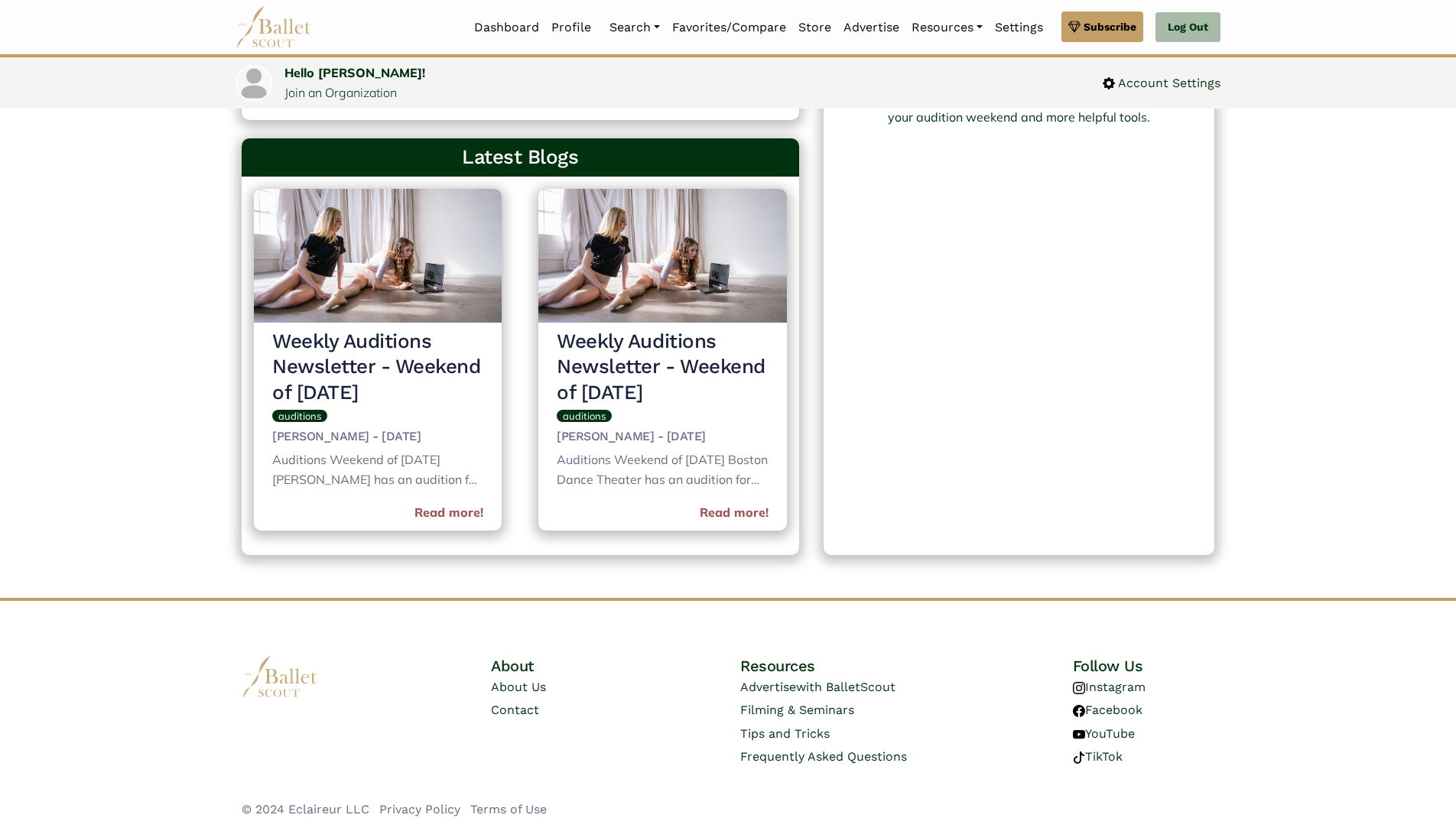
scroll to position [0, 0]
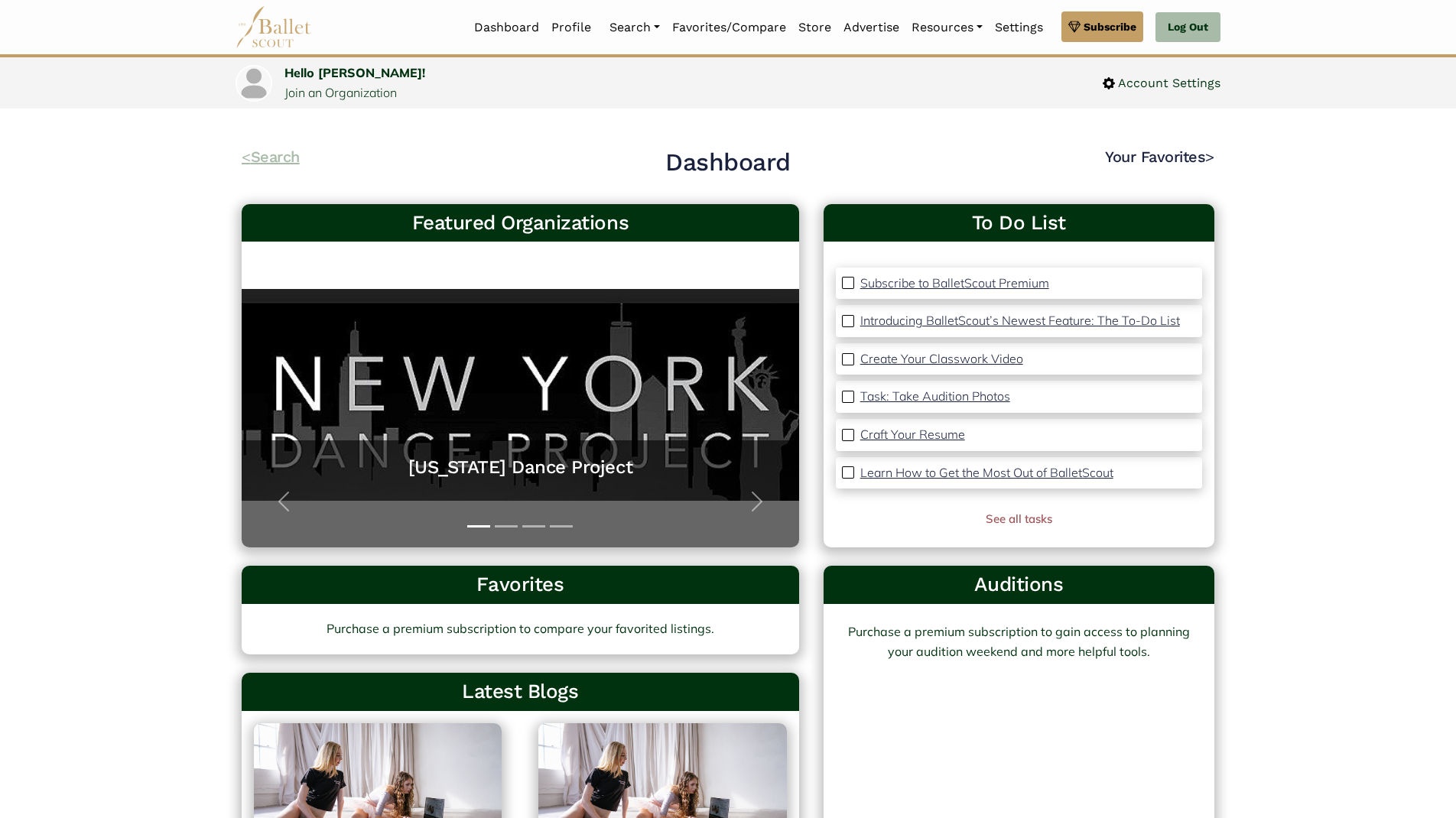
click at [281, 150] on link "< Search" at bounding box center [271, 157] width 58 height 18
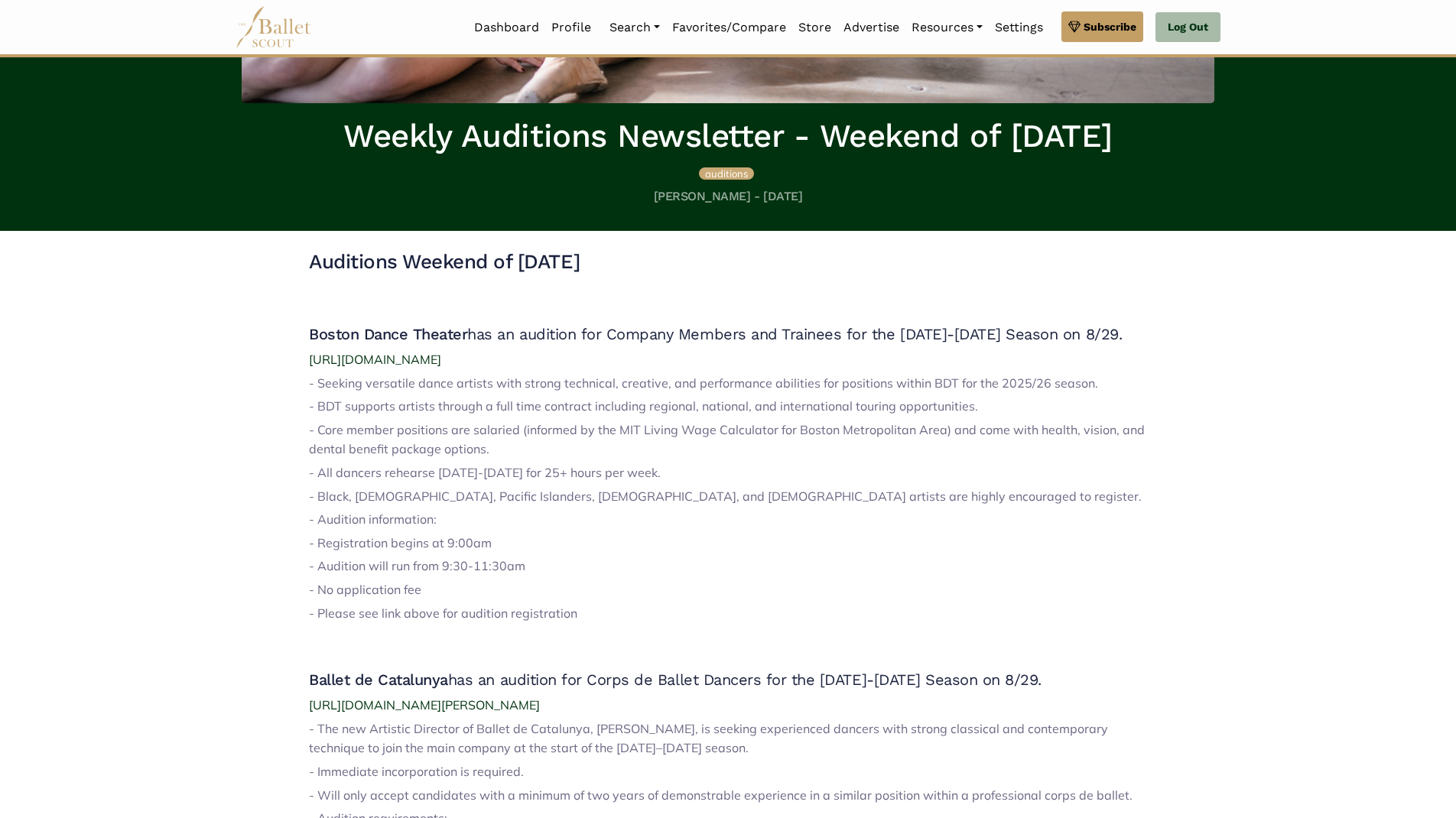
scroll to position [491, 0]
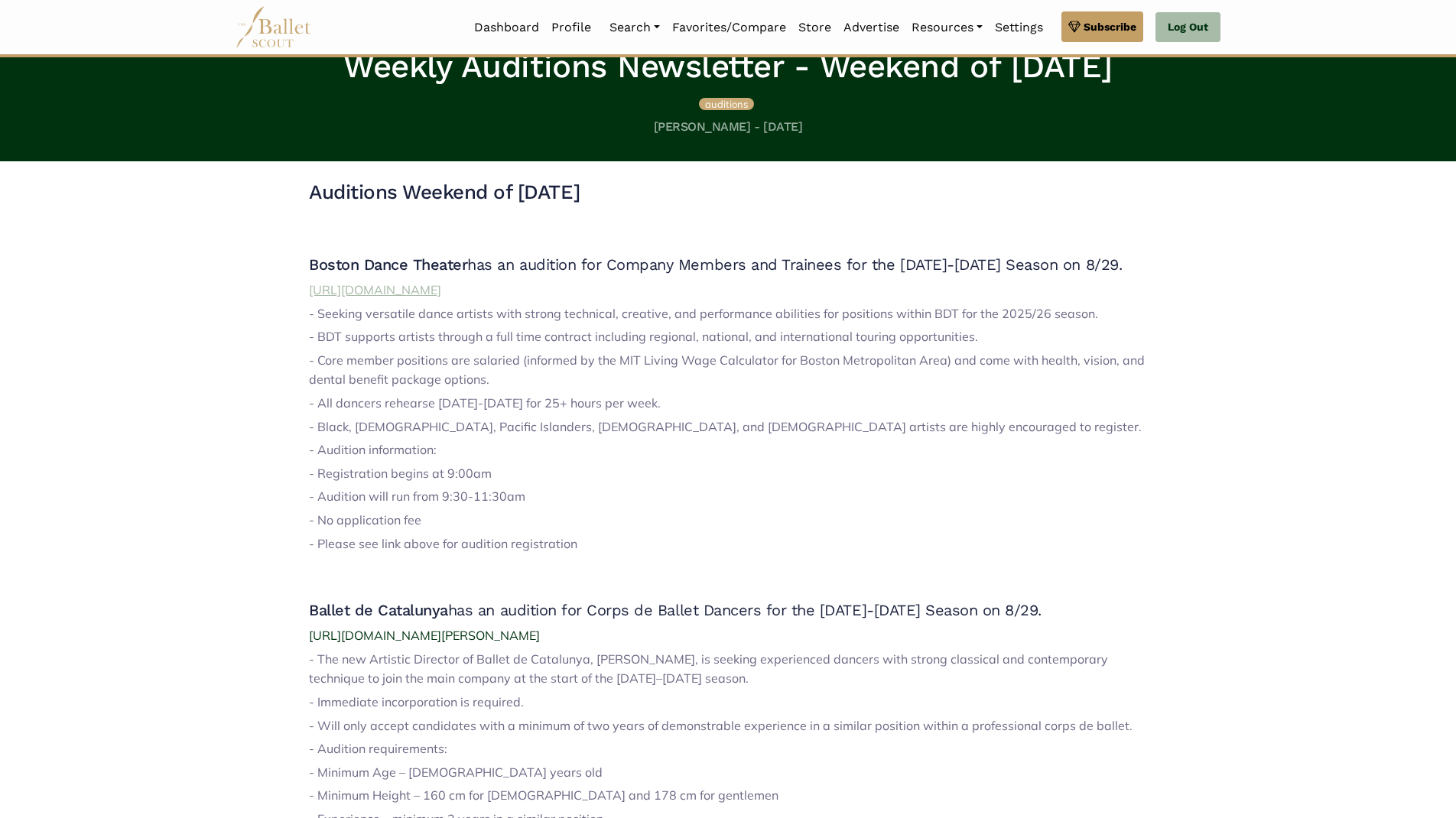
click at [441, 288] on span "[URL][DOMAIN_NAME]" at bounding box center [375, 289] width 133 height 15
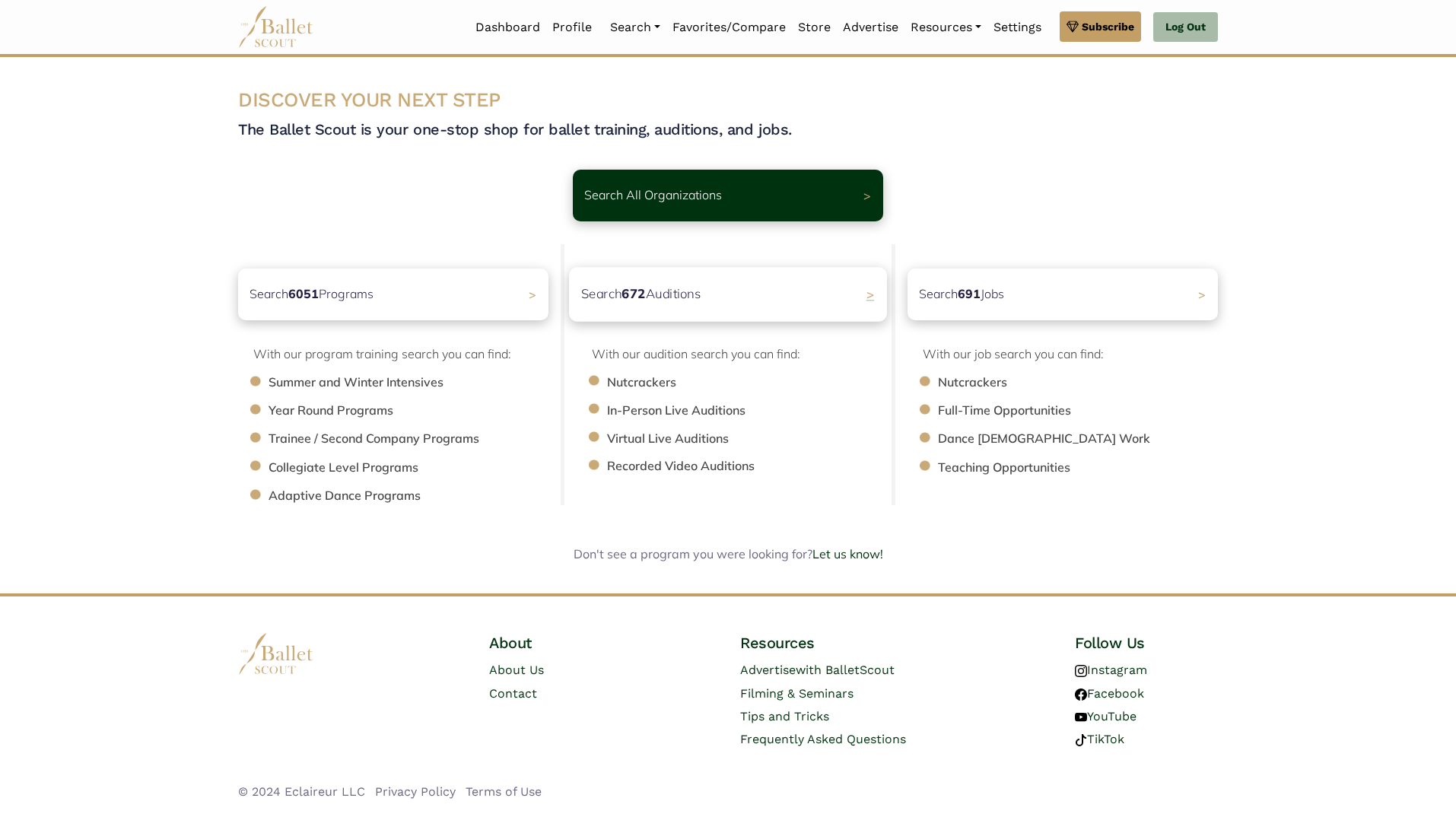
click at [842, 296] on div "Search 672 Auditions >" at bounding box center [728, 294] width 318 height 54
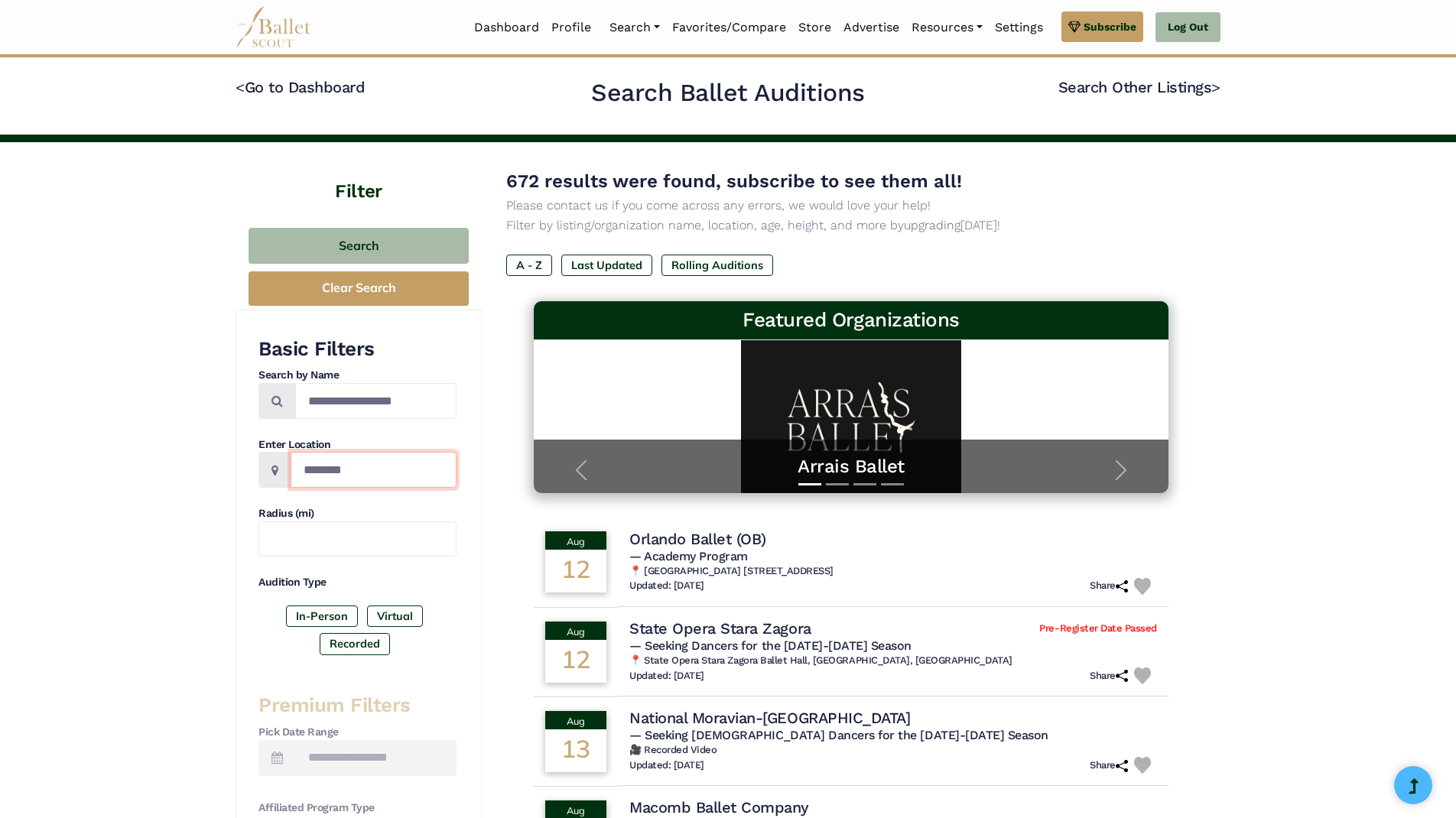
click at [334, 476] on input "Location" at bounding box center [373, 469] width 166 height 36
type input "**********"
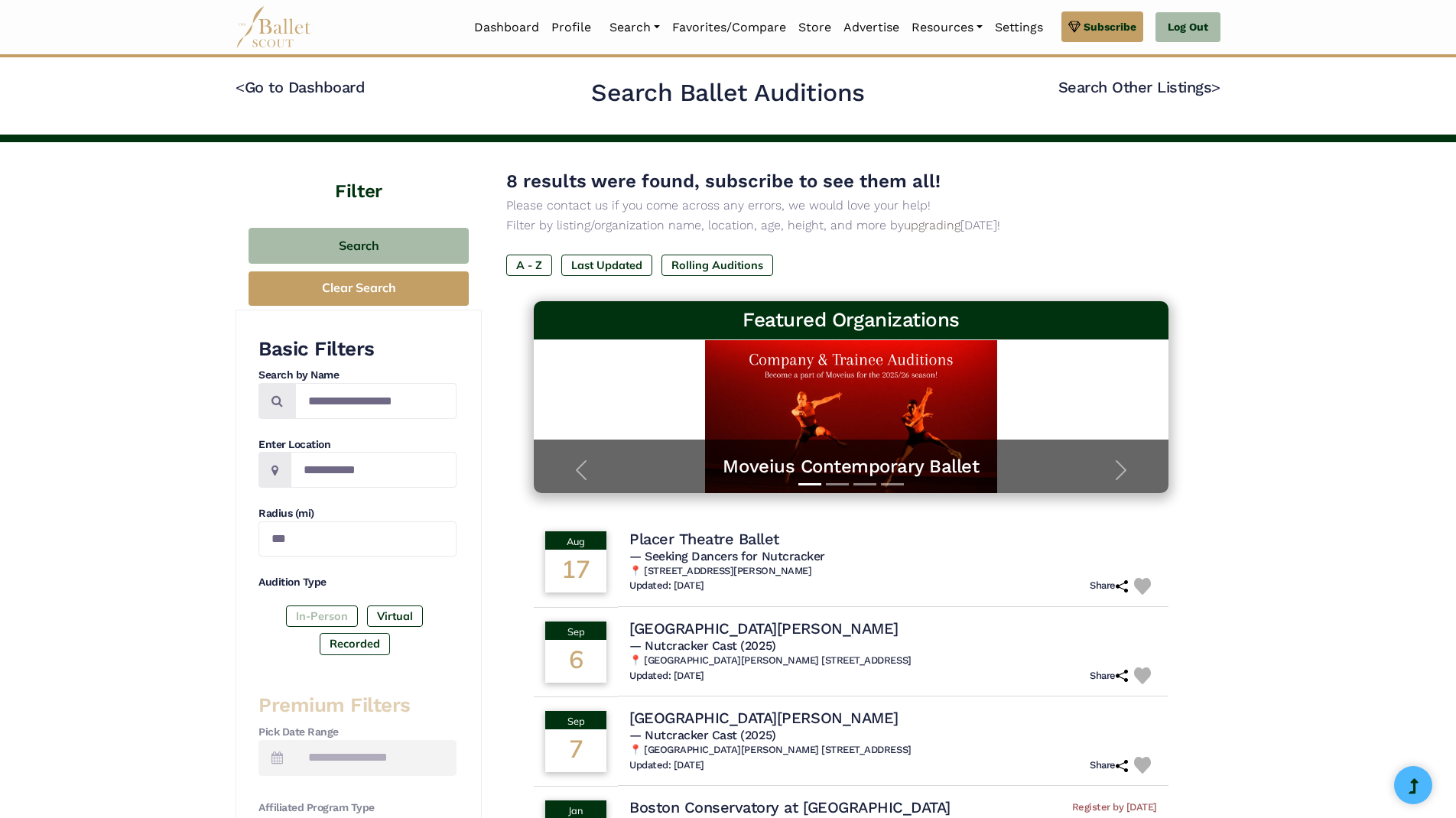
click at [328, 613] on label "In-Person" at bounding box center [322, 616] width 72 height 22
click at [323, 533] on input "***" at bounding box center [357, 539] width 198 height 36
drag, startPoint x: 321, startPoint y: 532, endPoint x: 260, endPoint y: 531, distance: 61.0
click at [260, 531] on input "***" at bounding box center [357, 539] width 198 height 36
type input "*"
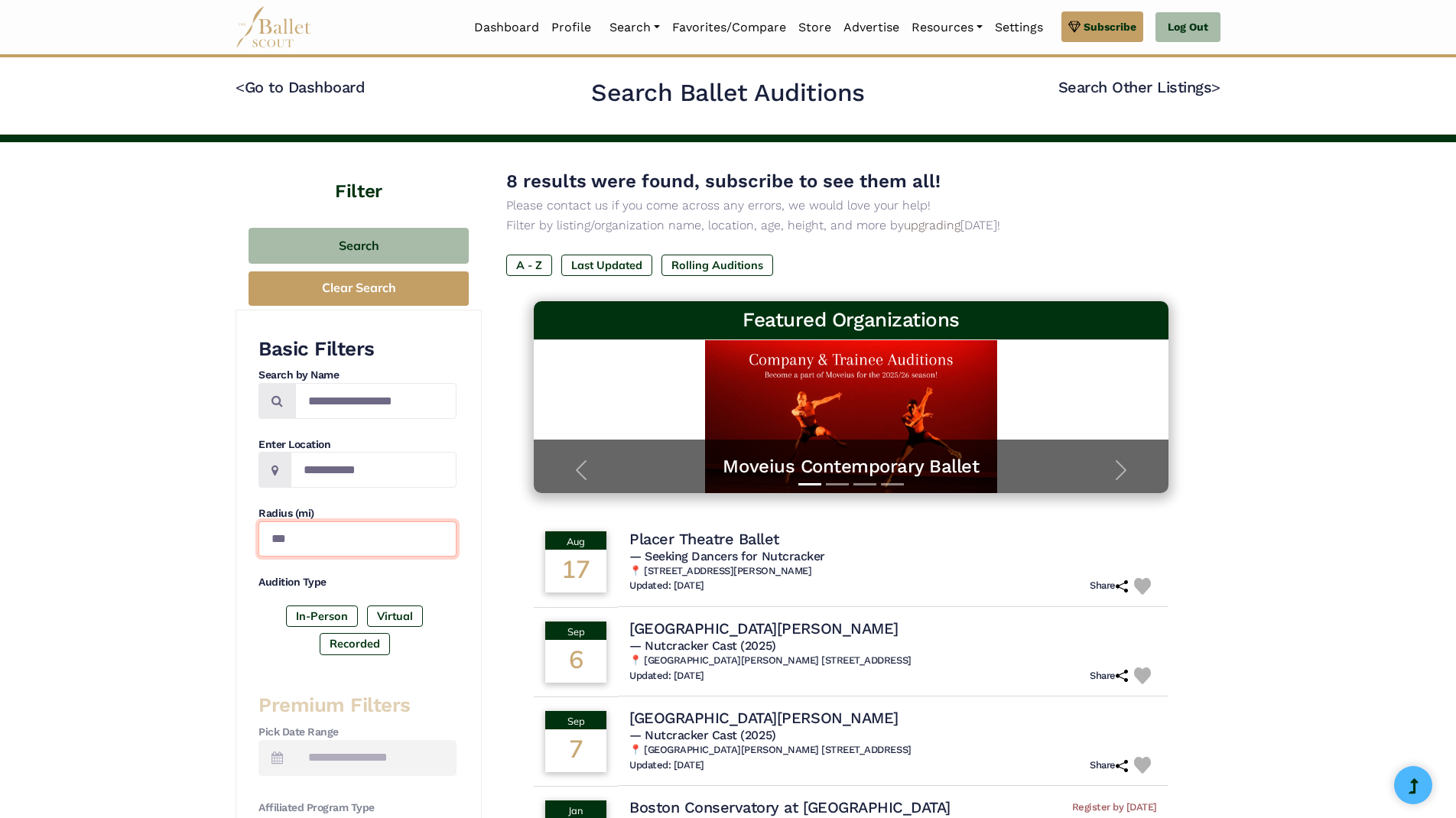
type input "***"
click at [380, 664] on div "**********" at bounding box center [357, 769] width 198 height 866
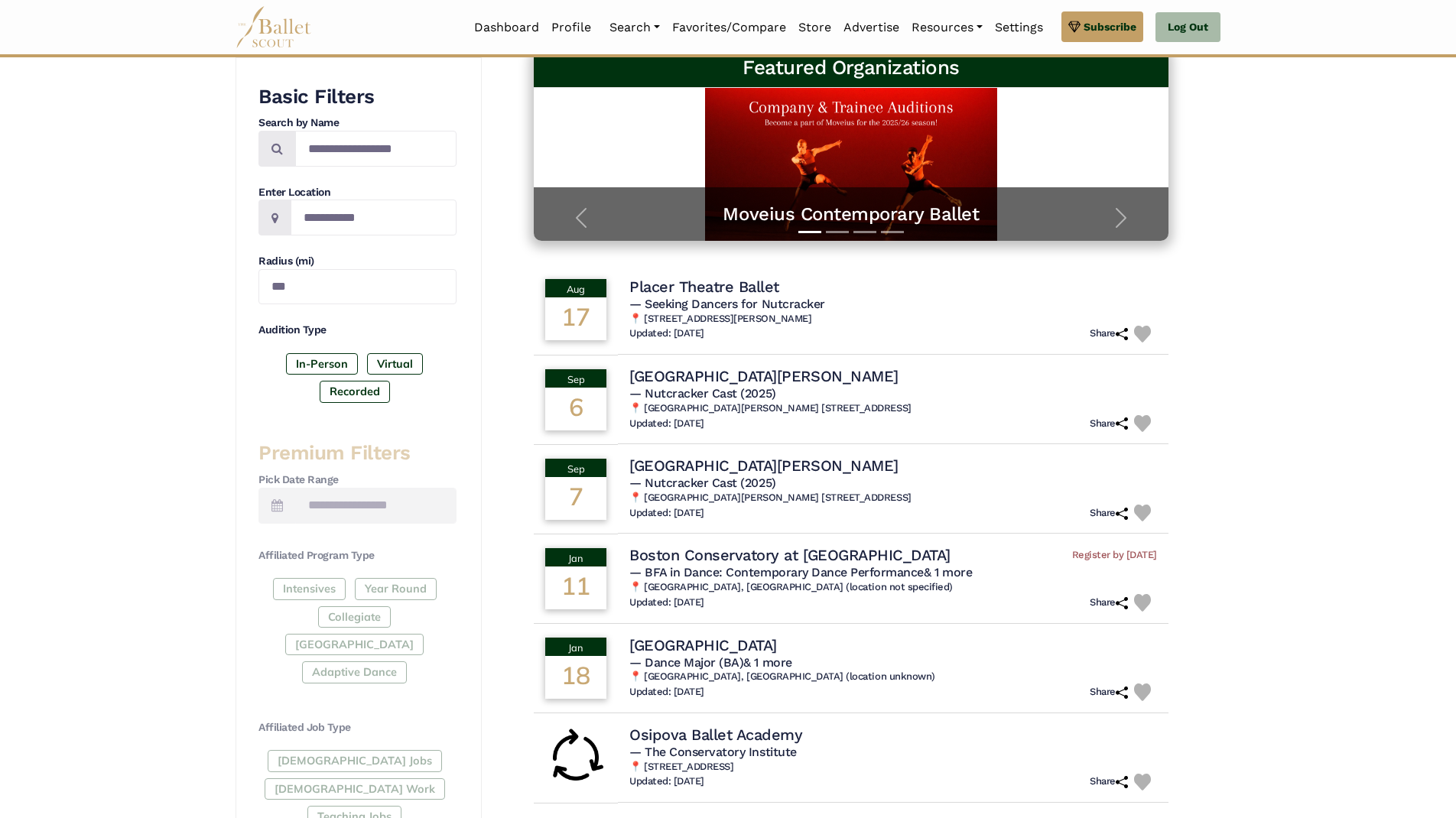
scroll to position [362, 0]
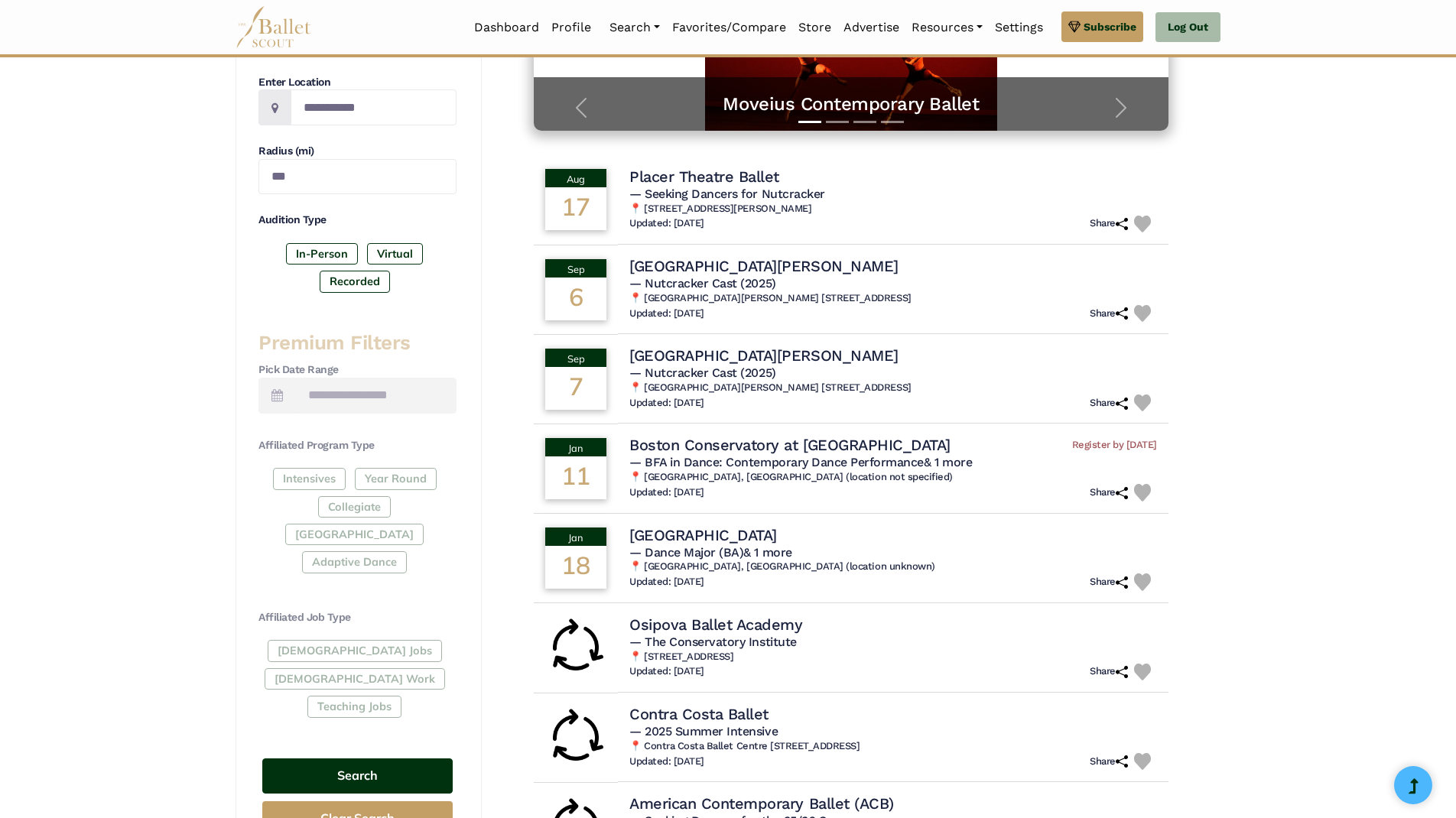
click at [409, 758] on button "Search" at bounding box center [357, 775] width 191 height 36
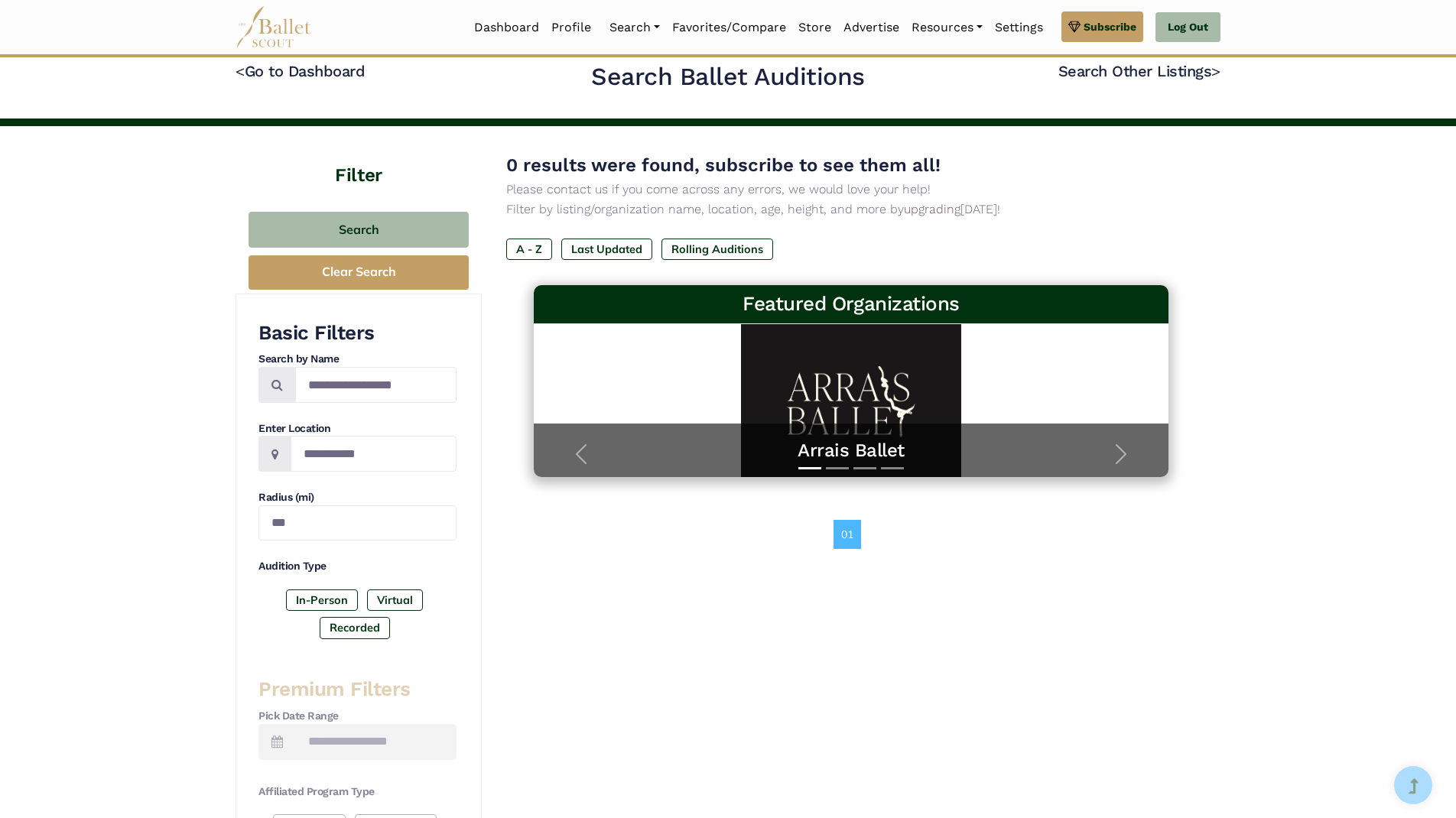
scroll to position [47, 0]
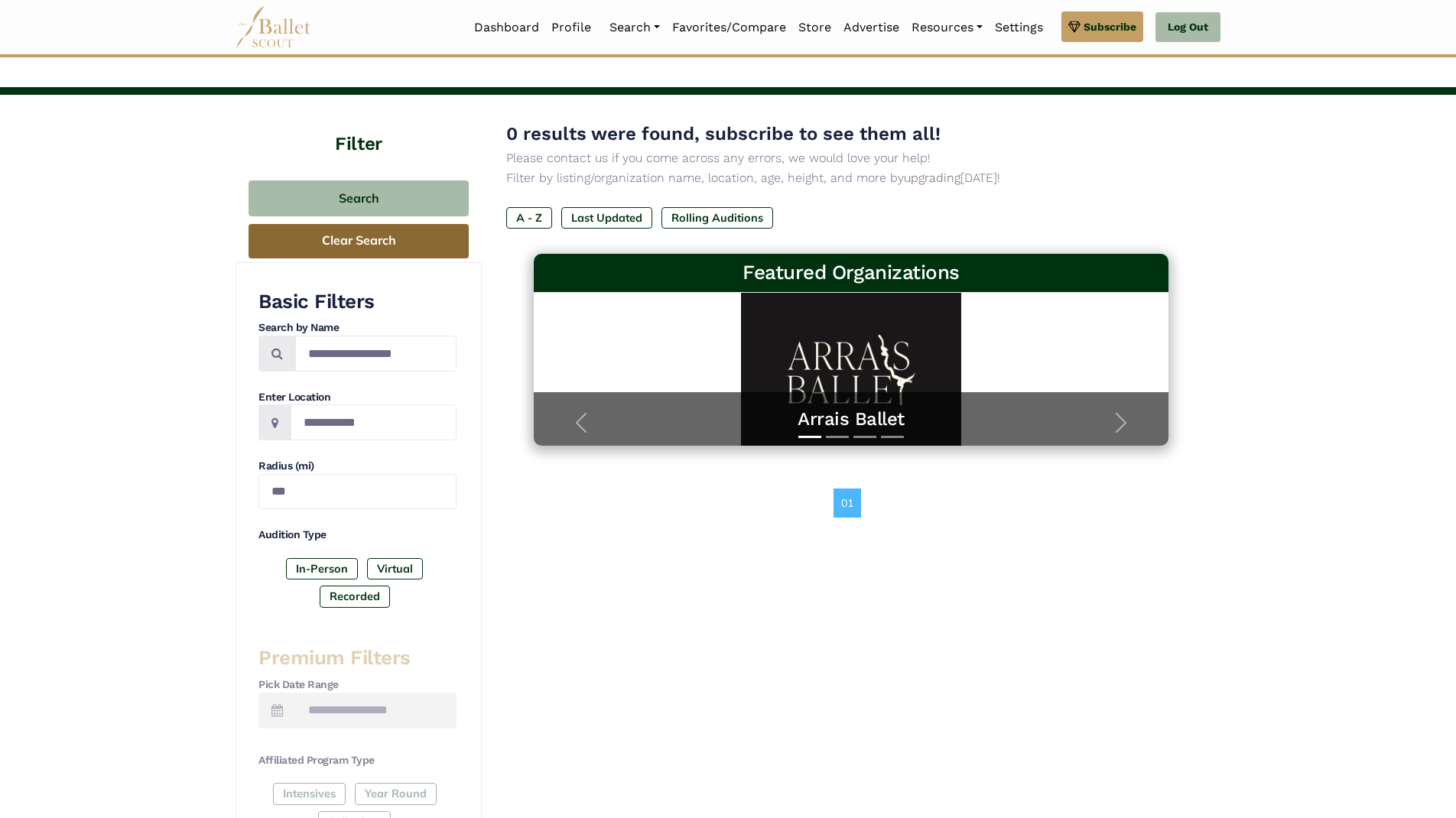
click at [346, 250] on button "Clear Search" at bounding box center [359, 241] width 220 height 35
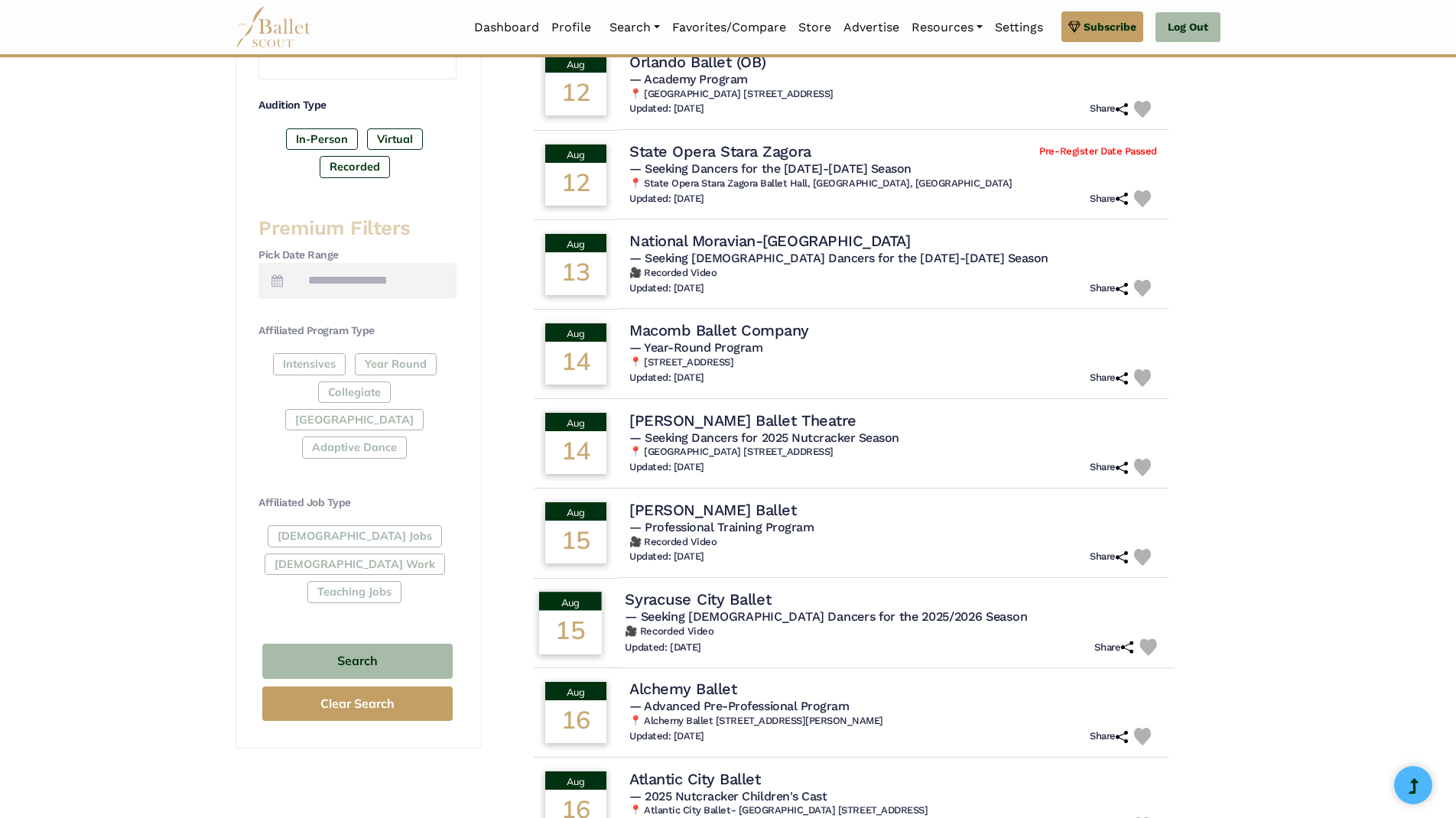
scroll to position [598, 0]
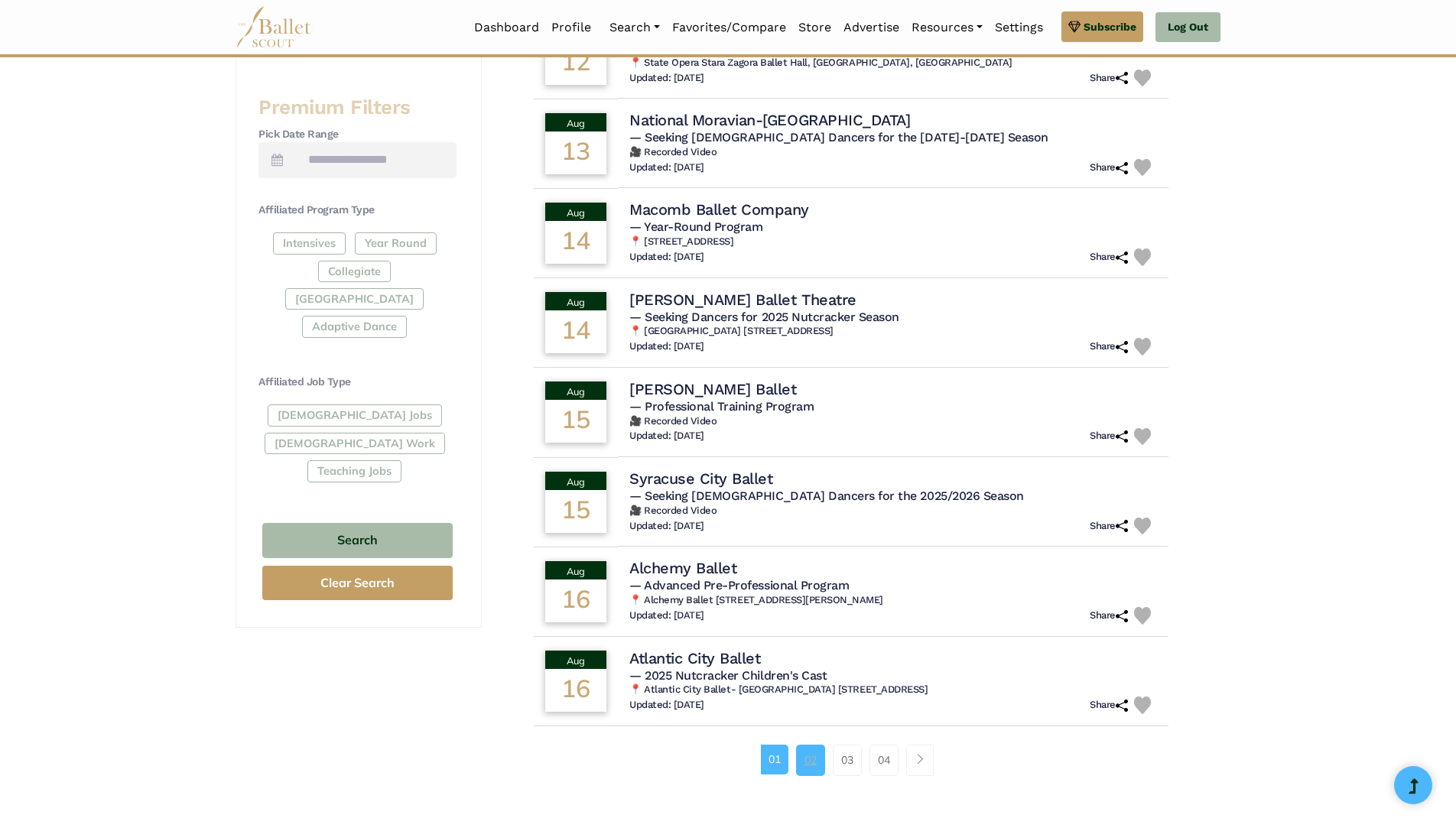
click at [810, 757] on link "02" at bounding box center [810, 759] width 29 height 31
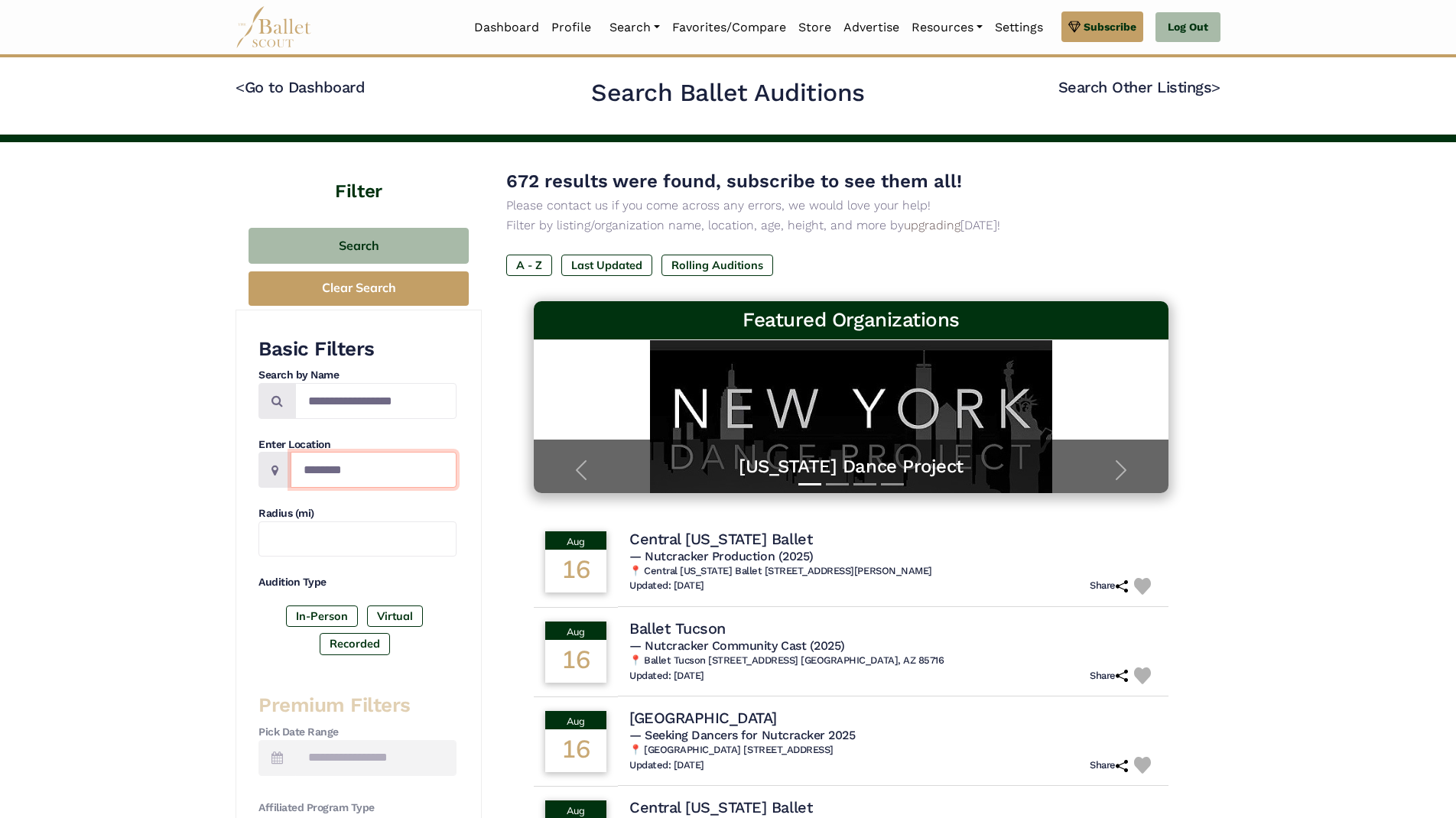
click at [367, 464] on input "Location" at bounding box center [373, 469] width 166 height 36
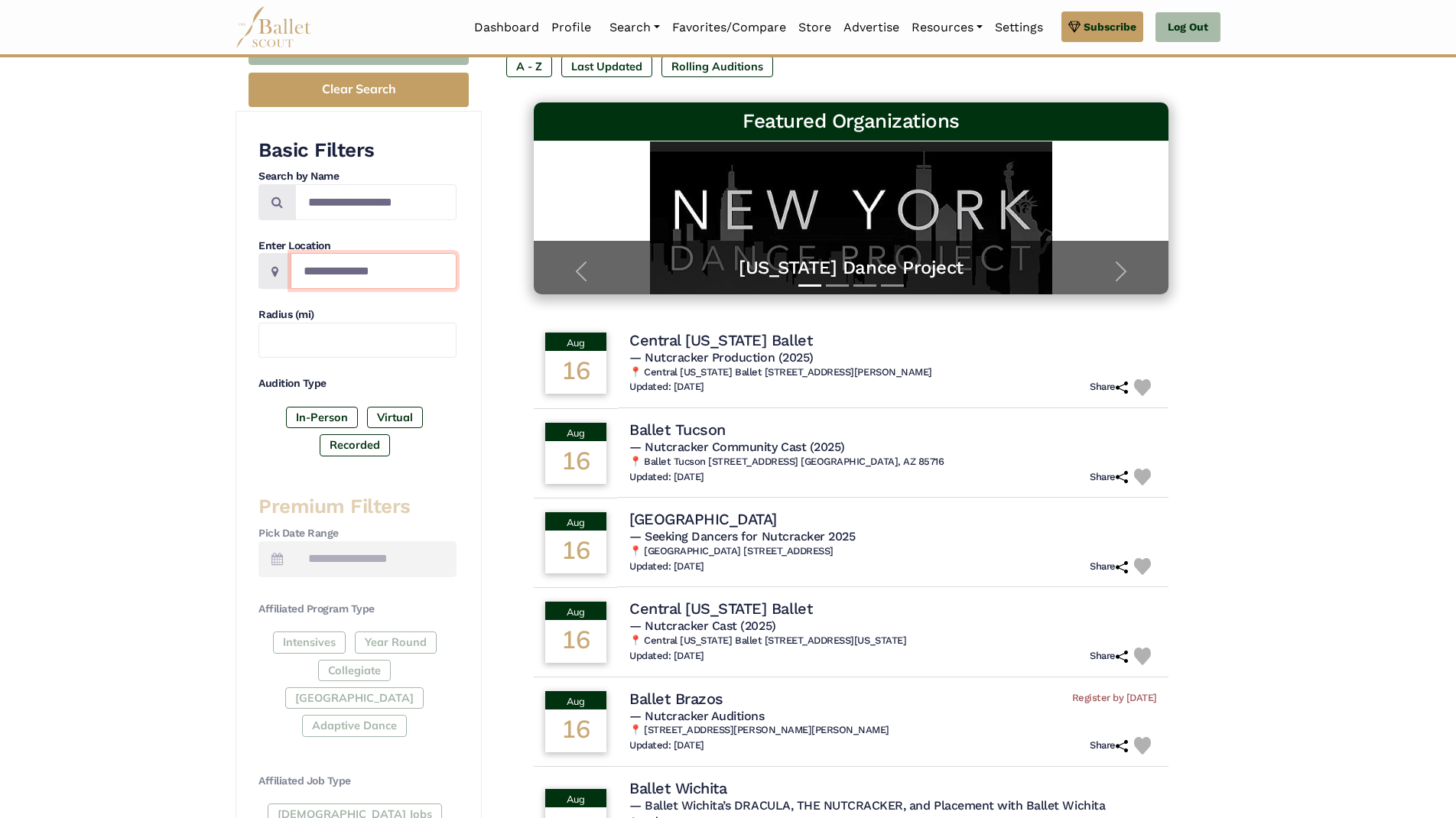
scroll to position [476, 0]
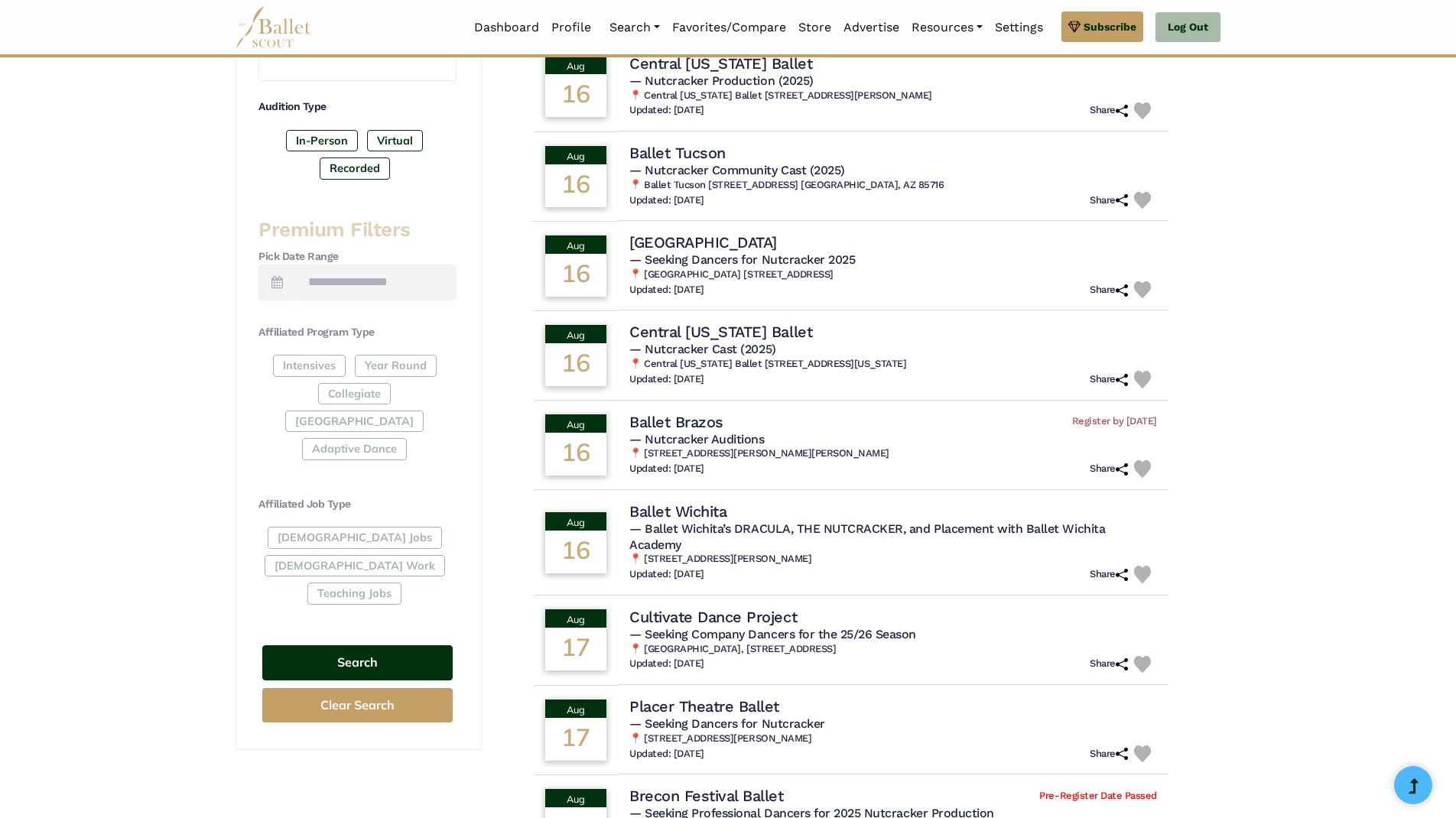
type input "**********"
click at [401, 645] on button "Search" at bounding box center [357, 663] width 191 height 36
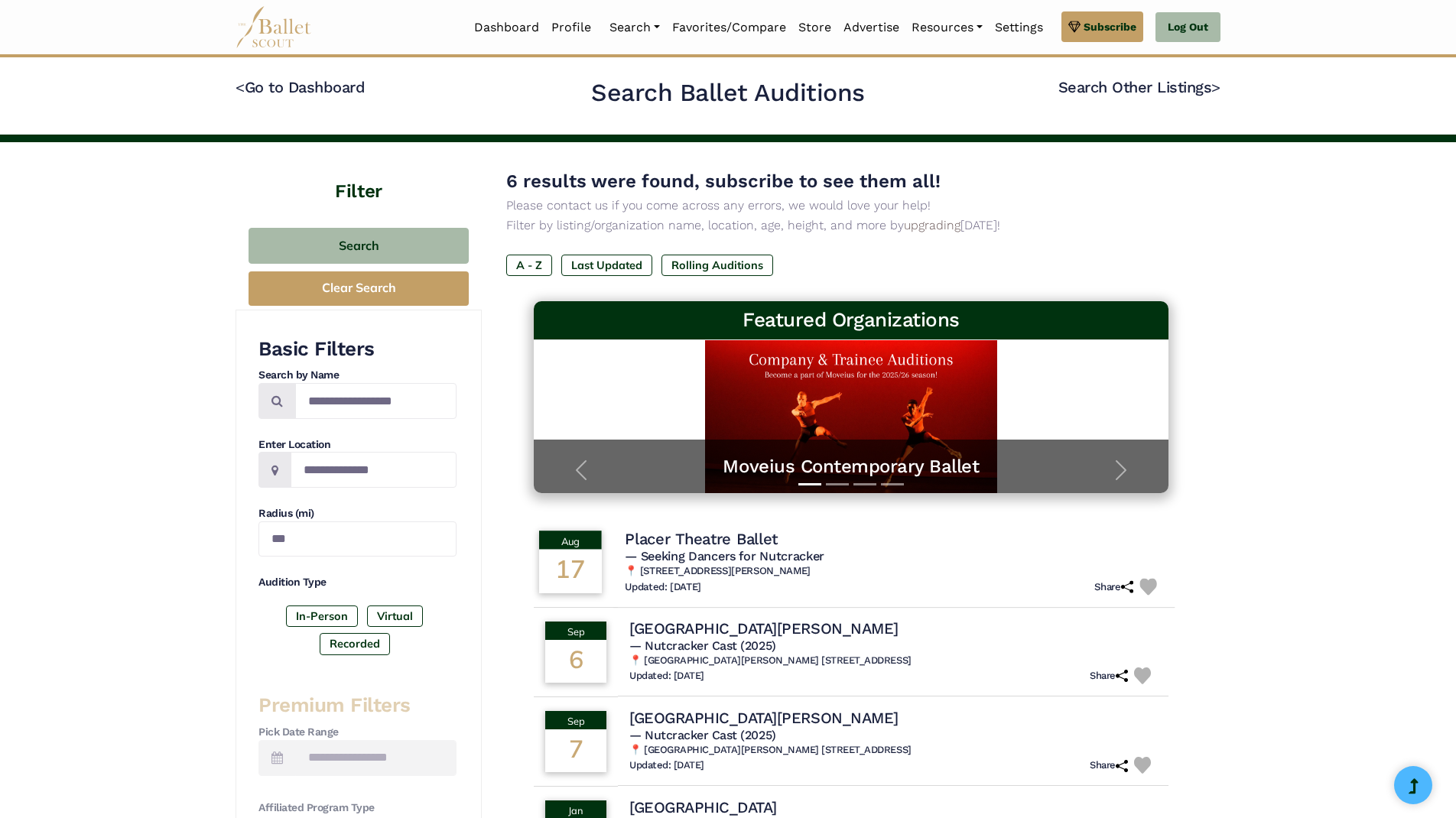
click at [768, 546] on h4 "Placer Theatre Ballet" at bounding box center [701, 538] width 153 height 21
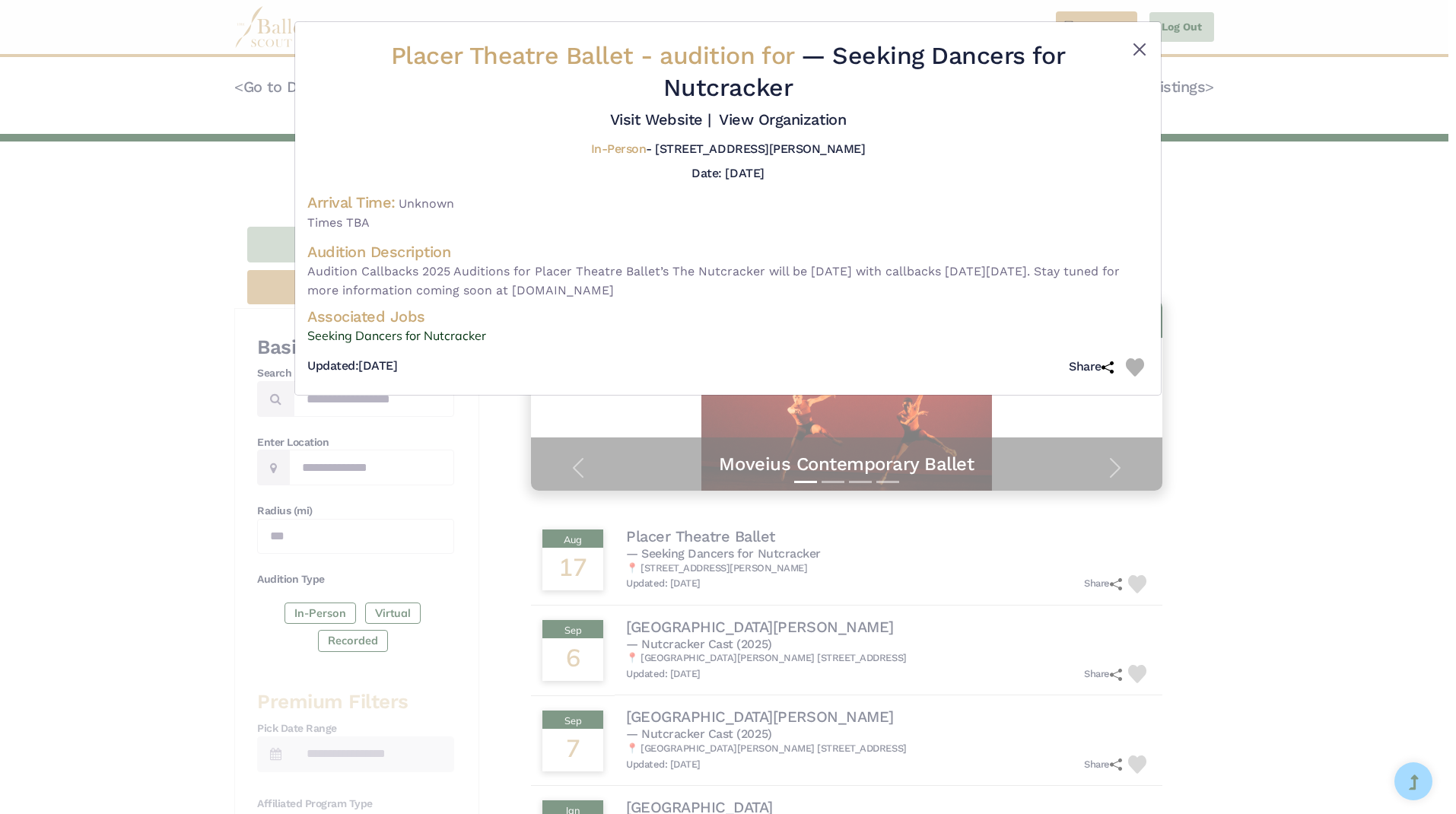
click at [1142, 43] on button "Close" at bounding box center [1139, 49] width 18 height 18
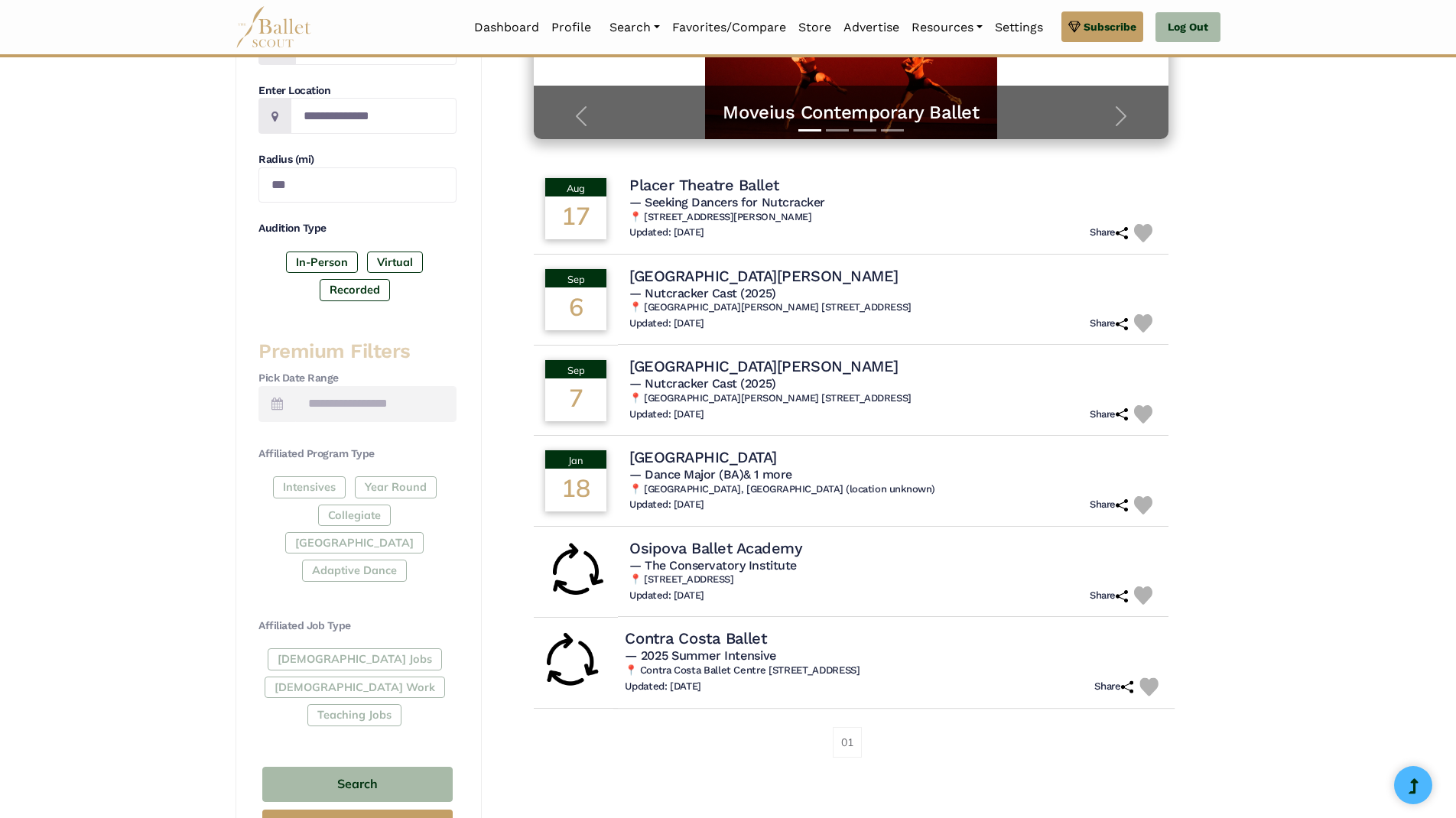
scroll to position [357, 0]
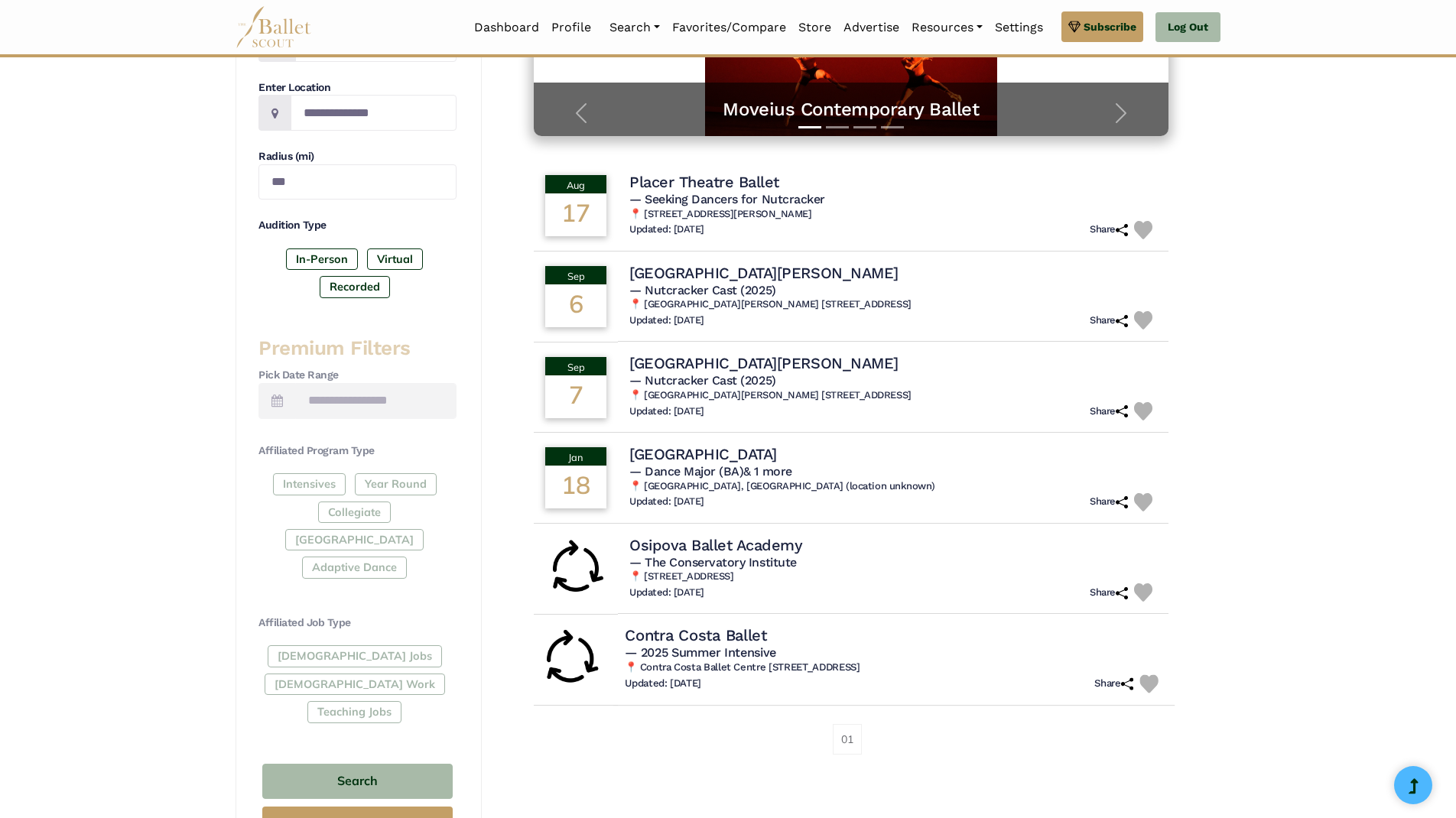
click at [767, 632] on h4 "Contra Costa Ballet" at bounding box center [695, 636] width 142 height 21
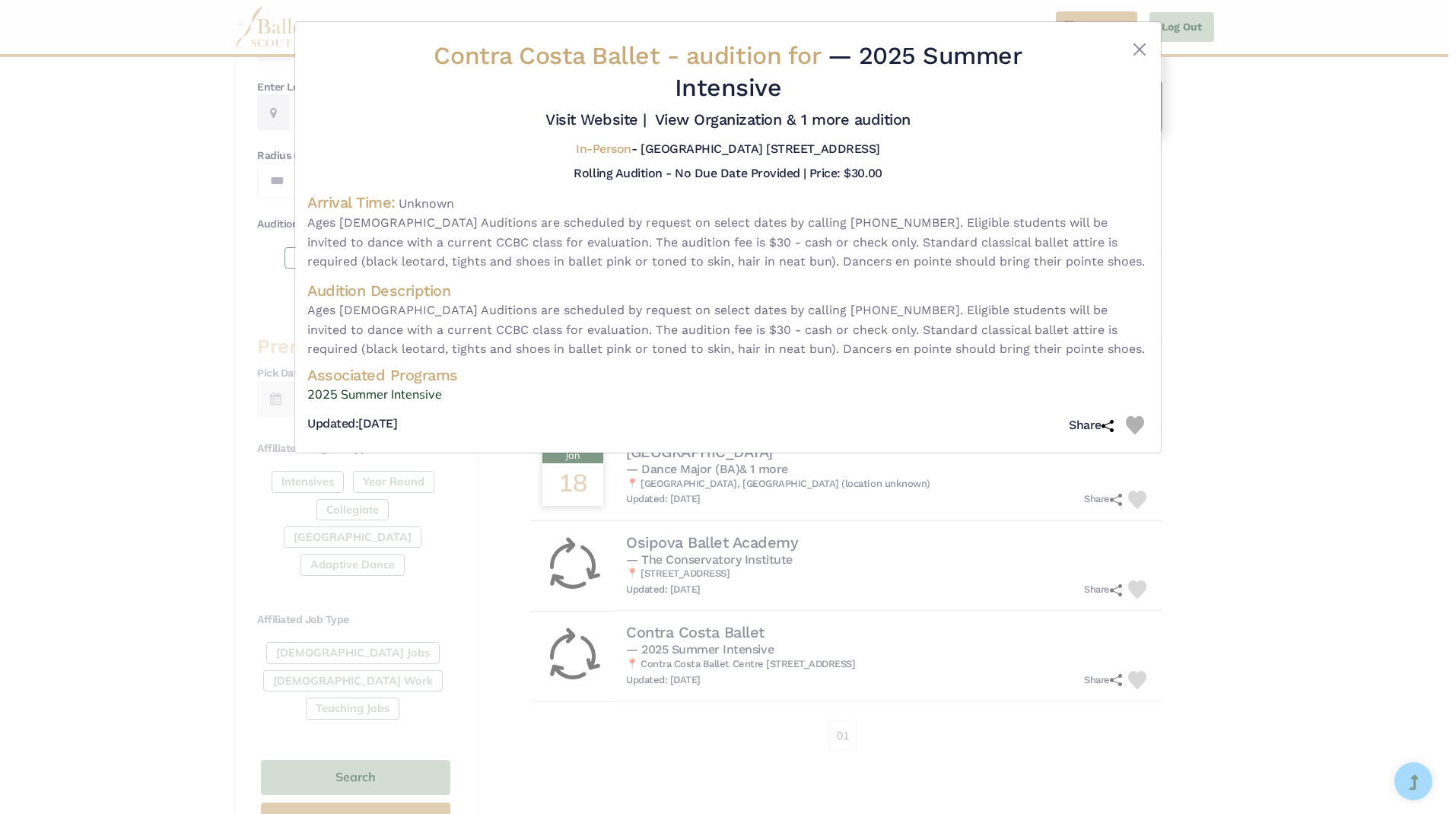
click at [1140, 52] on button "Close" at bounding box center [1139, 49] width 18 height 18
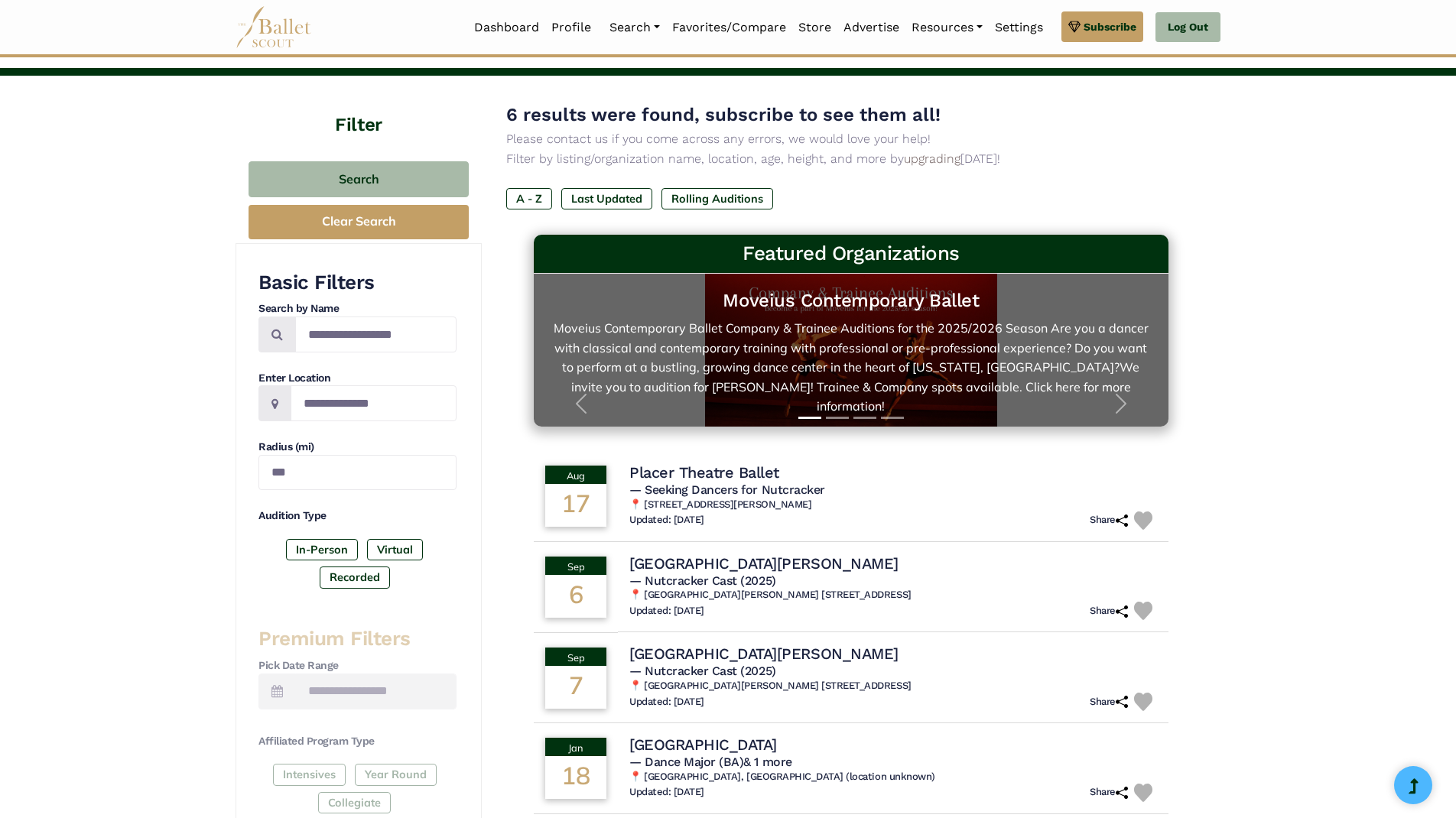
scroll to position [0, 0]
